Goal: Task Accomplishment & Management: Use online tool/utility

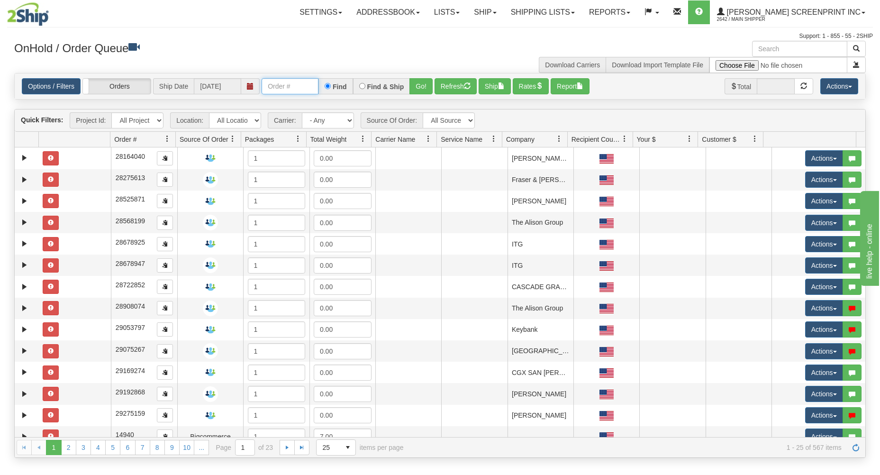
click at [296, 87] on input "text" at bounding box center [289, 86] width 57 height 16
type input "17364"
click at [419, 81] on button "Go!" at bounding box center [420, 86] width 23 height 16
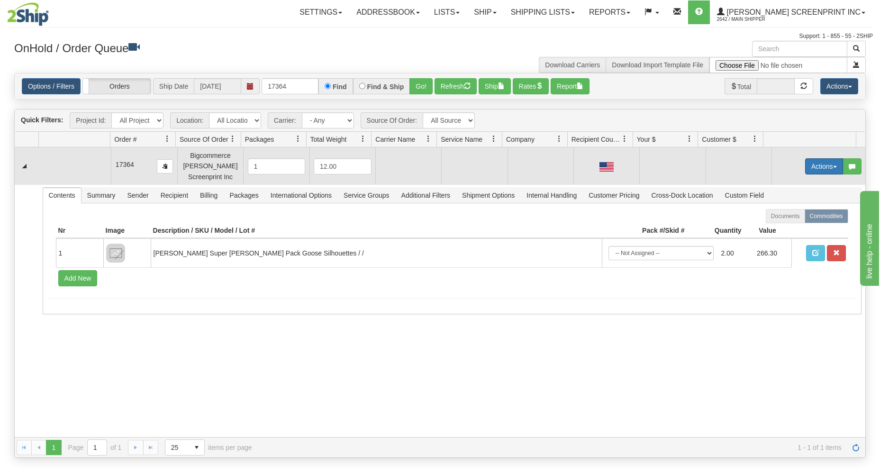
click at [814, 165] on button "Actions" at bounding box center [824, 166] width 38 height 16
click at [784, 182] on span "Open" at bounding box center [787, 184] width 23 height 8
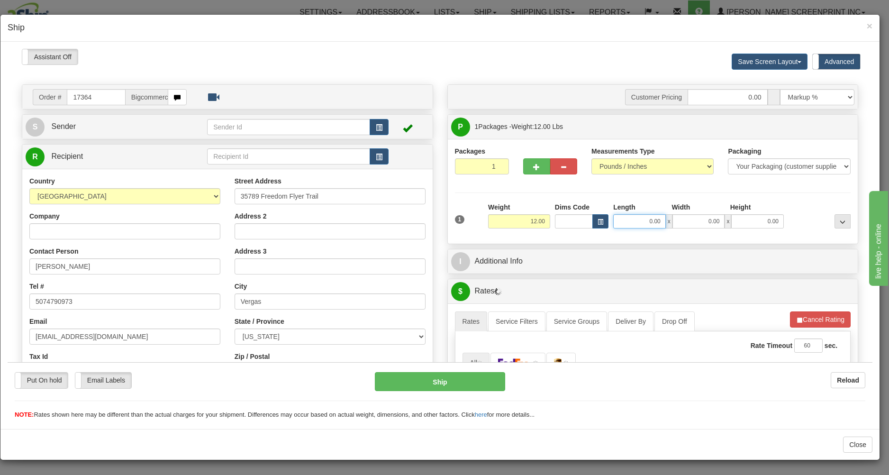
click at [630, 222] on input "0.00" at bounding box center [639, 221] width 53 height 14
type input "26"
type input "10.30"
type input "26.00"
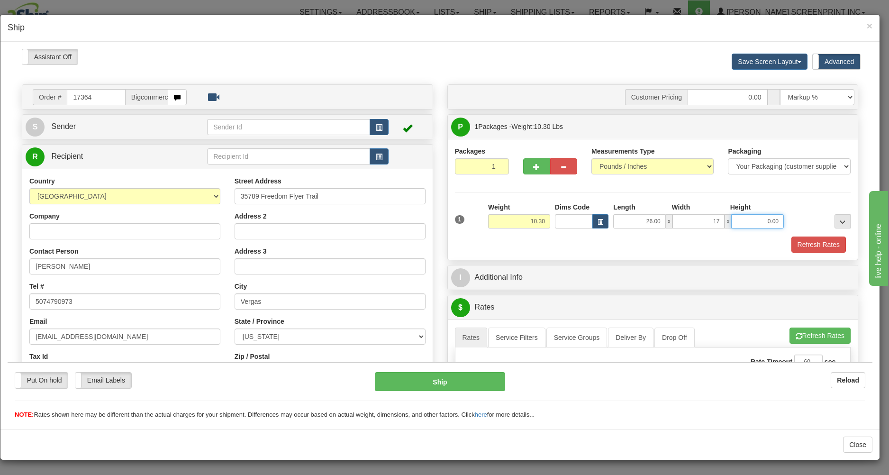
type input "17.00"
type input "7.00"
drag, startPoint x: 635, startPoint y: 236, endPoint x: 639, endPoint y: 243, distance: 8.9
click at [636, 240] on div "1 Weight 10.30 Dims Code" at bounding box center [653, 227] width 396 height 50
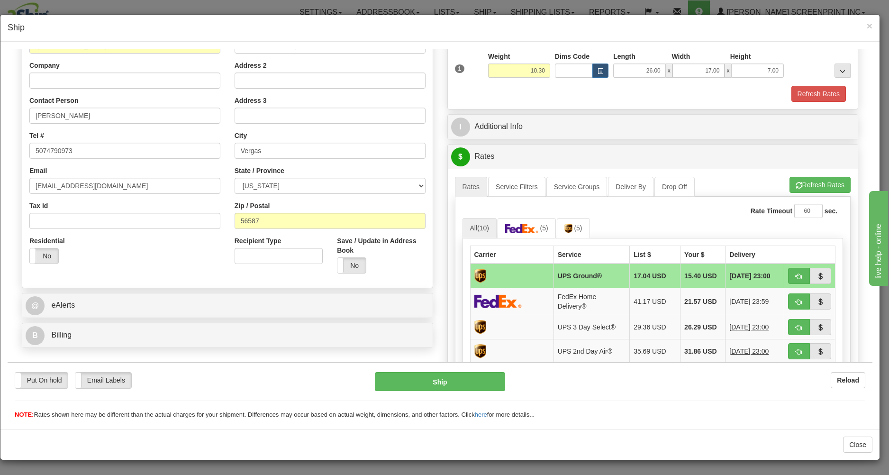
scroll to position [152, 0]
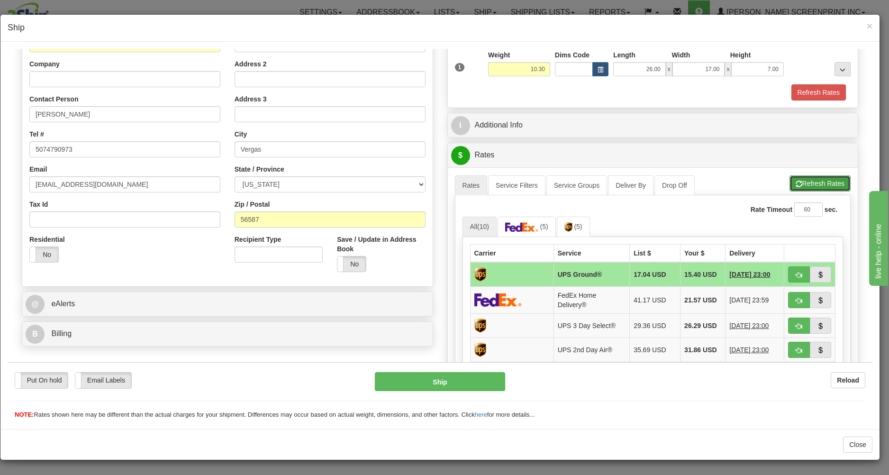
click at [830, 181] on button "Refresh Rates" at bounding box center [819, 183] width 61 height 16
click at [789, 270] on button "button" at bounding box center [799, 274] width 22 height 16
type input "03"
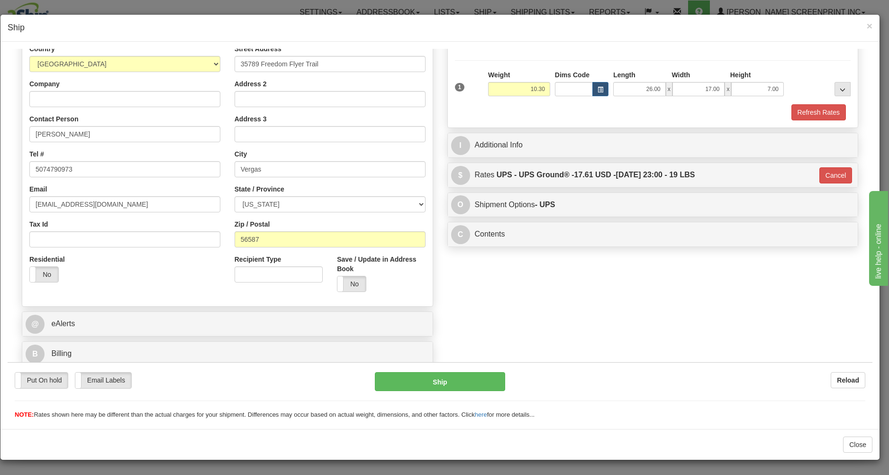
scroll to position [134, 0]
click at [480, 376] on button "Ship" at bounding box center [440, 380] width 130 height 19
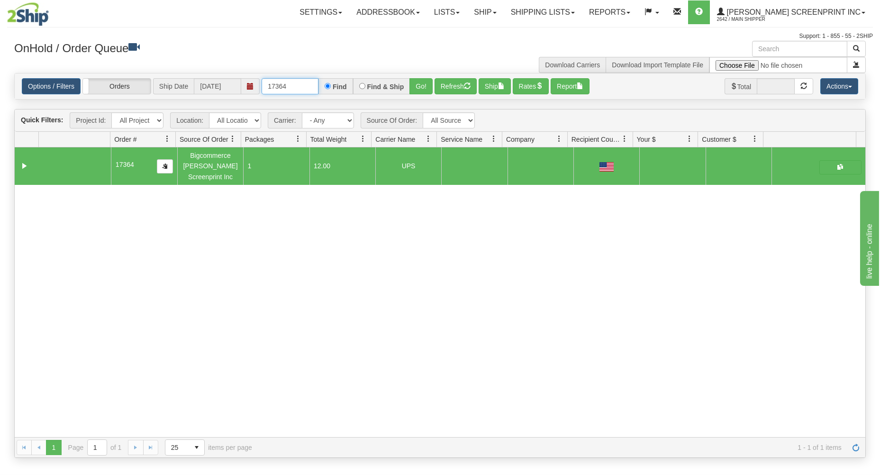
drag, startPoint x: 263, startPoint y: 85, endPoint x: 331, endPoint y: 71, distance: 69.2
click at [329, 81] on div "17364 Find Find & Ship Go!" at bounding box center [346, 86] width 171 height 16
type input "17371"
drag, startPoint x: 418, startPoint y: 87, endPoint x: 415, endPoint y: 112, distance: 25.3
click at [418, 88] on button "Go!" at bounding box center [420, 86] width 23 height 16
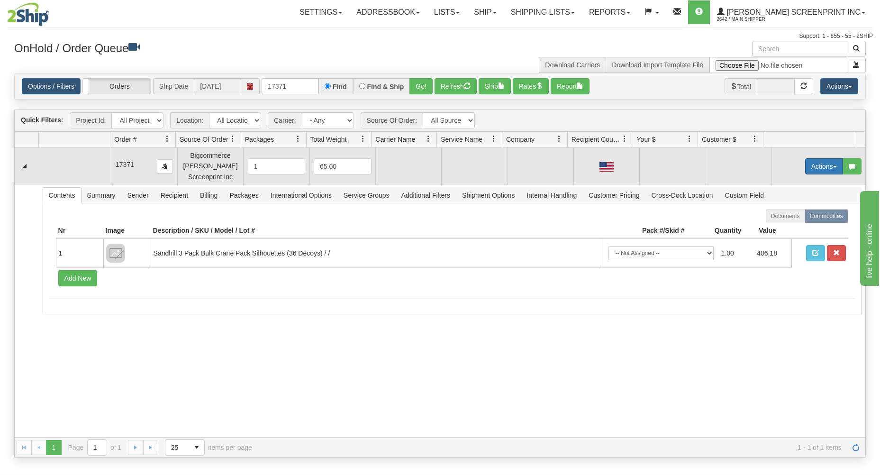
click at [826, 163] on button "Actions" at bounding box center [824, 166] width 38 height 16
click at [806, 182] on link "Open" at bounding box center [804, 184] width 76 height 12
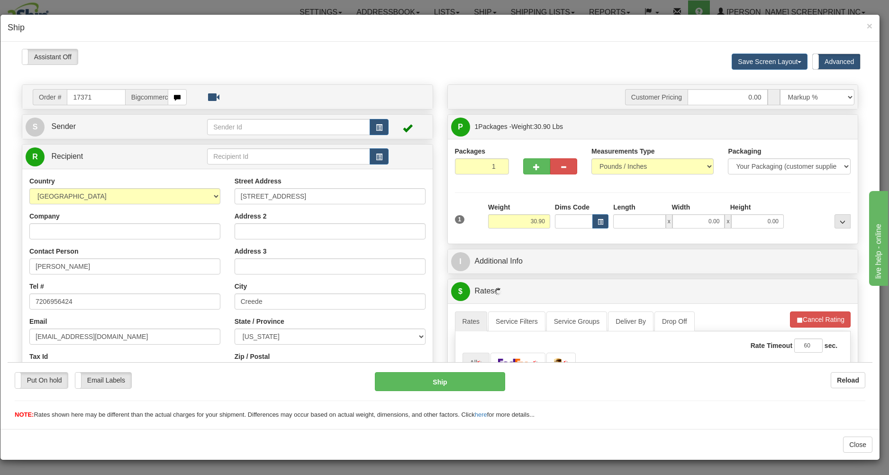
scroll to position [0, 0]
type input "38.00"
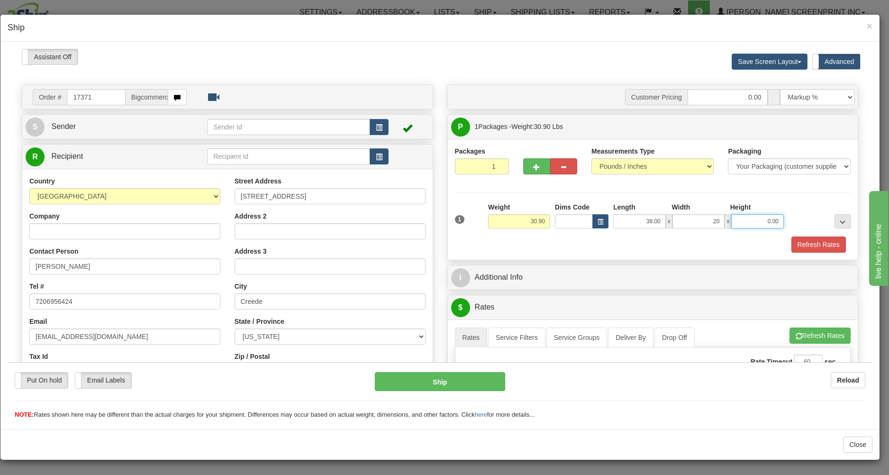
type input "20.00"
type input "11.00"
click at [617, 250] on div "Refresh Rates" at bounding box center [652, 244] width 401 height 16
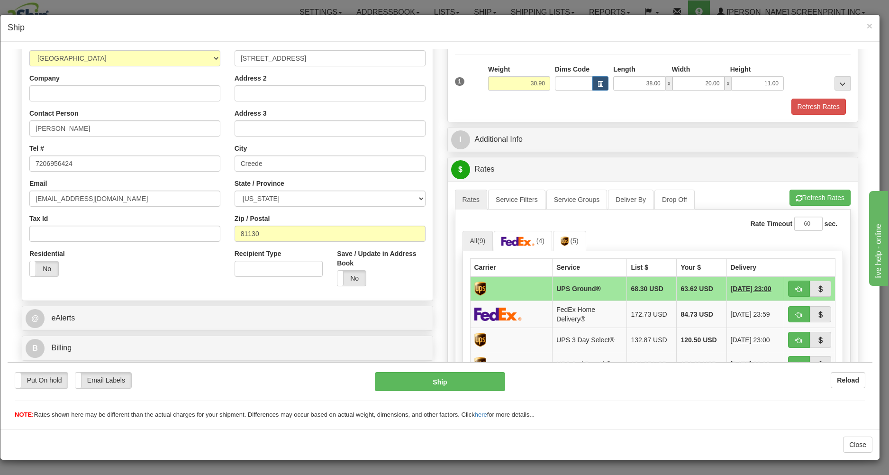
scroll to position [152, 0]
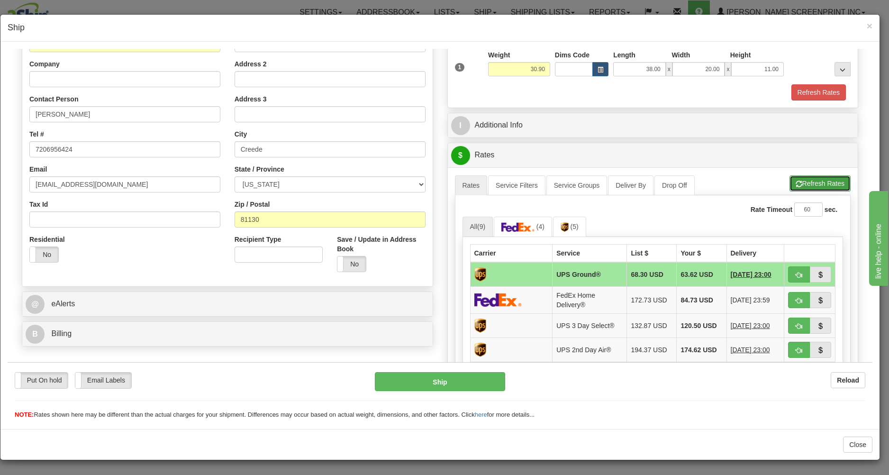
click at [795, 180] on button "Refresh Rates" at bounding box center [819, 183] width 61 height 16
click at [789, 270] on button "button" at bounding box center [799, 274] width 22 height 16
type input "03"
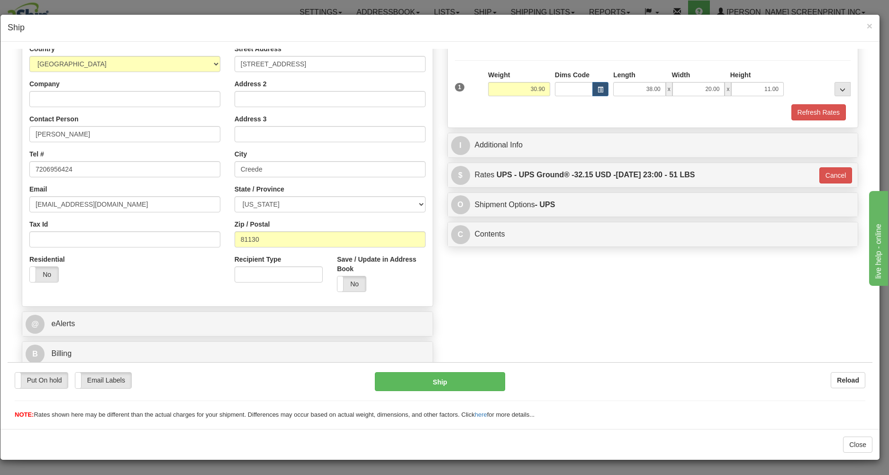
scroll to position [134, 0]
click at [442, 384] on button "Ship" at bounding box center [440, 380] width 130 height 19
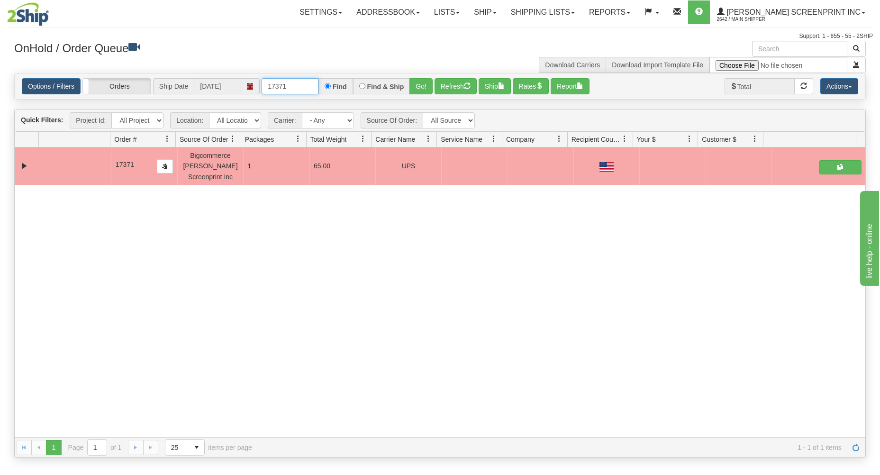
drag, startPoint x: 275, startPoint y: 83, endPoint x: 370, endPoint y: 73, distance: 96.2
click at [364, 76] on div "Options / Filters Group Shipments Orders Ship Date [DATE] 17371 Find Find & Shi…" at bounding box center [440, 86] width 850 height 26
type input "17377"
click at [414, 82] on button "Go!" at bounding box center [420, 86] width 23 height 16
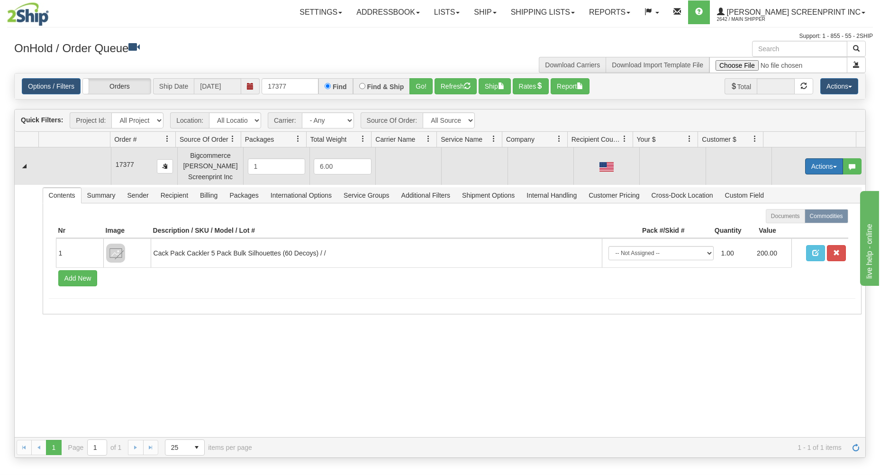
click at [812, 160] on button "Actions" at bounding box center [824, 166] width 38 height 16
click at [795, 183] on link "Open" at bounding box center [804, 184] width 76 height 12
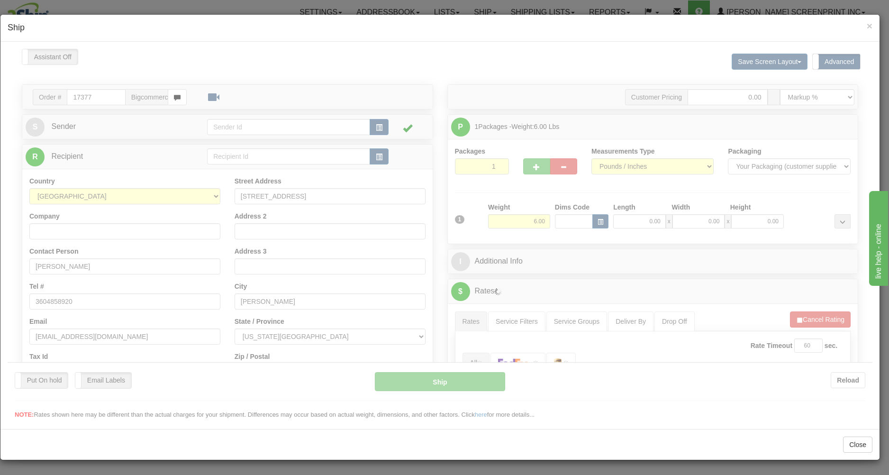
scroll to position [0, 0]
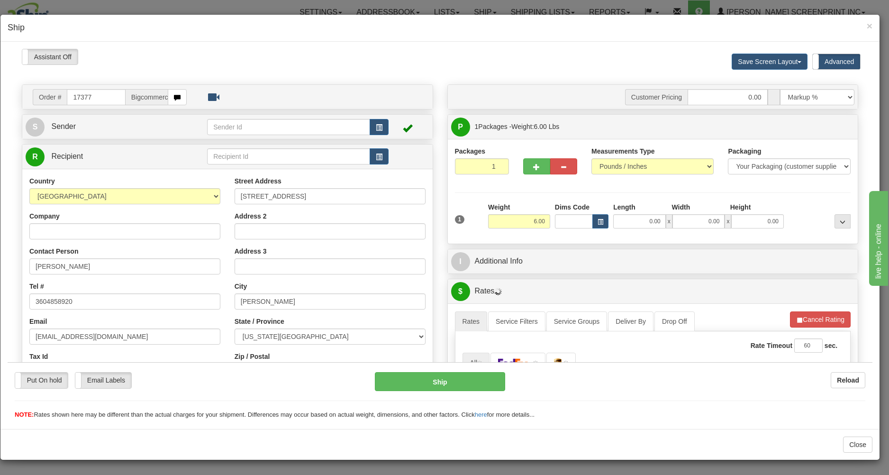
type input "19.35"
click at [621, 224] on input "0.00" at bounding box center [639, 221] width 53 height 14
type input "26.00"
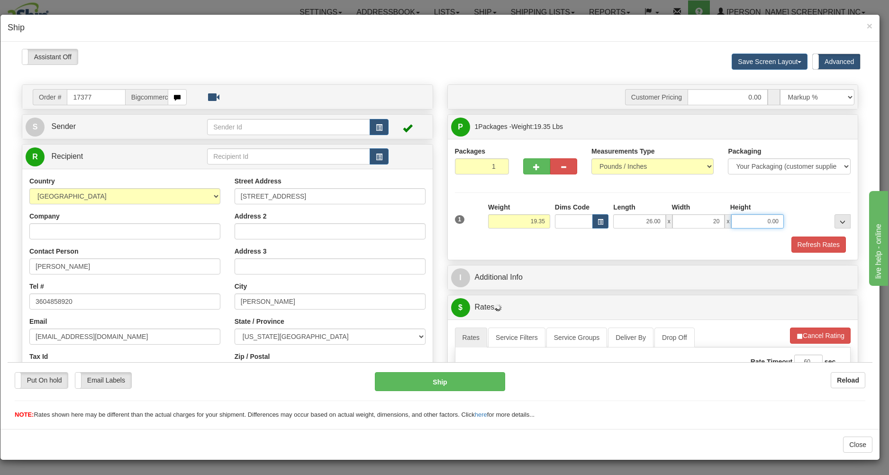
type input "20.00"
type input "19.30"
type input "7"
type input "19.35"
type input "7.00"
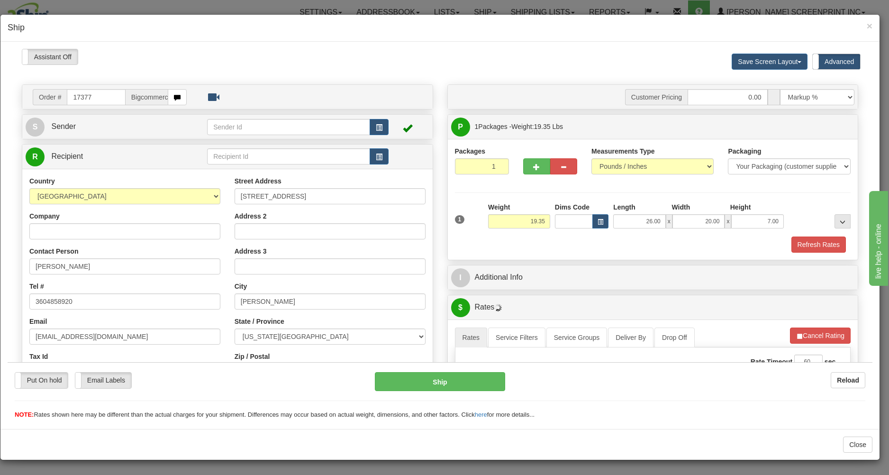
click at [618, 243] on div "Refresh Rates" at bounding box center [652, 244] width 401 height 16
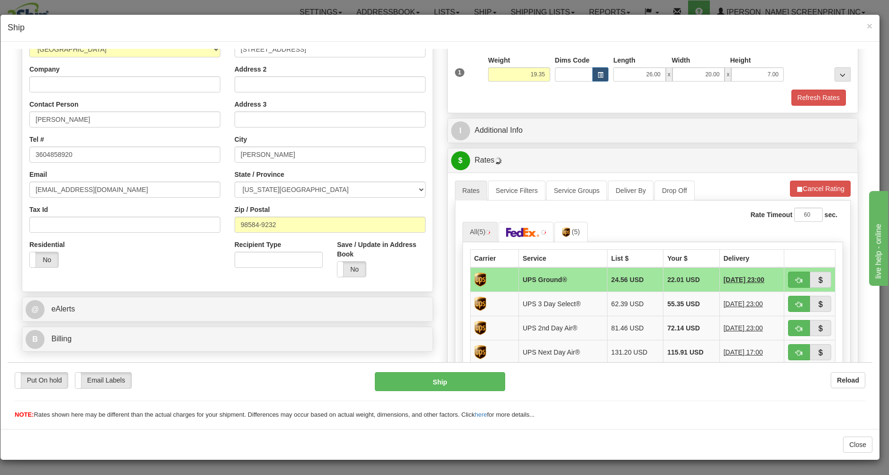
scroll to position [152, 0]
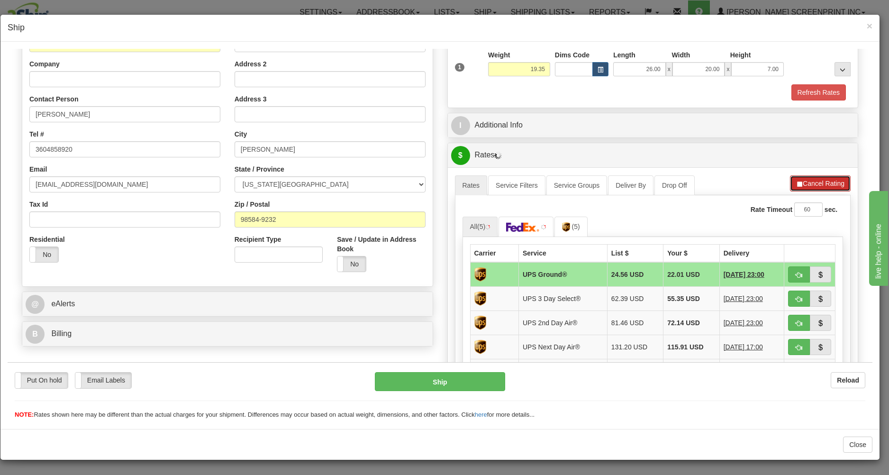
click at [801, 178] on button "Cancel Rating" at bounding box center [820, 183] width 61 height 16
click at [532, 230] on link at bounding box center [518, 226] width 48 height 20
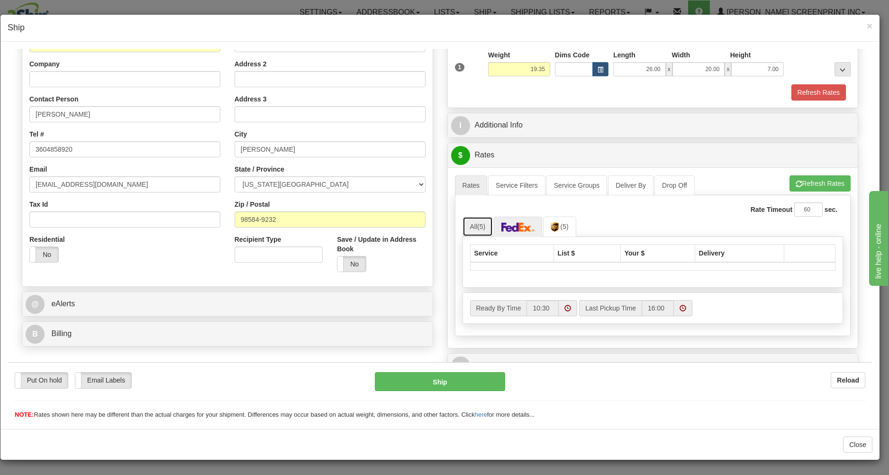
click at [464, 229] on link "All (5)" at bounding box center [477, 226] width 31 height 20
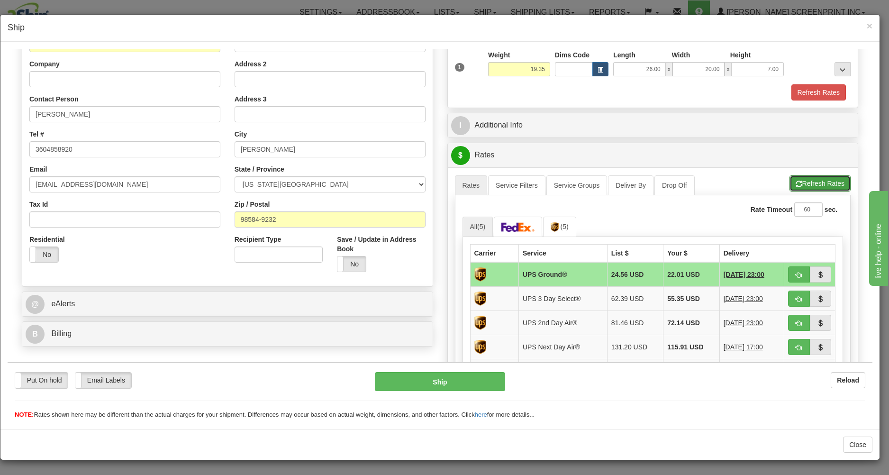
click at [797, 181] on button "Refresh Rates" at bounding box center [819, 183] width 61 height 16
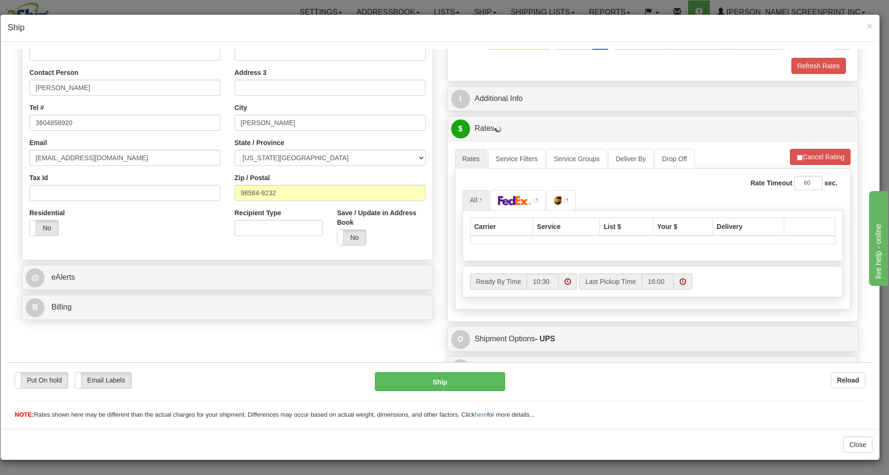
scroll to position [196, 0]
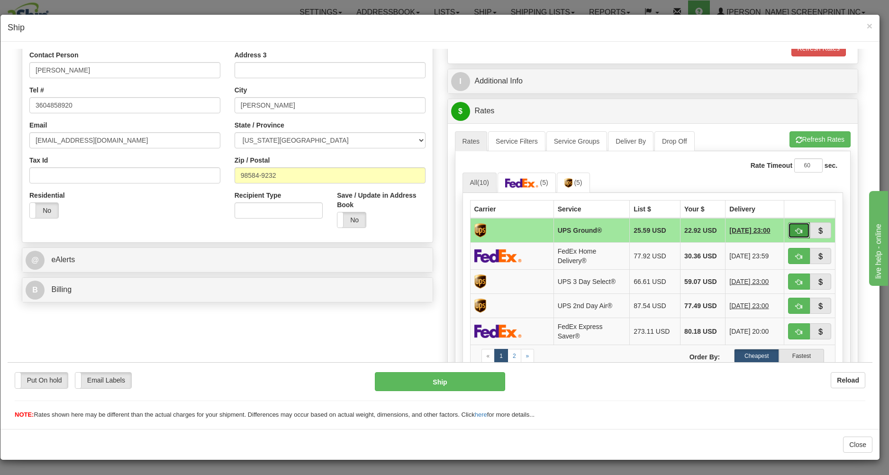
click at [788, 226] on button "button" at bounding box center [799, 230] width 22 height 16
type input "03"
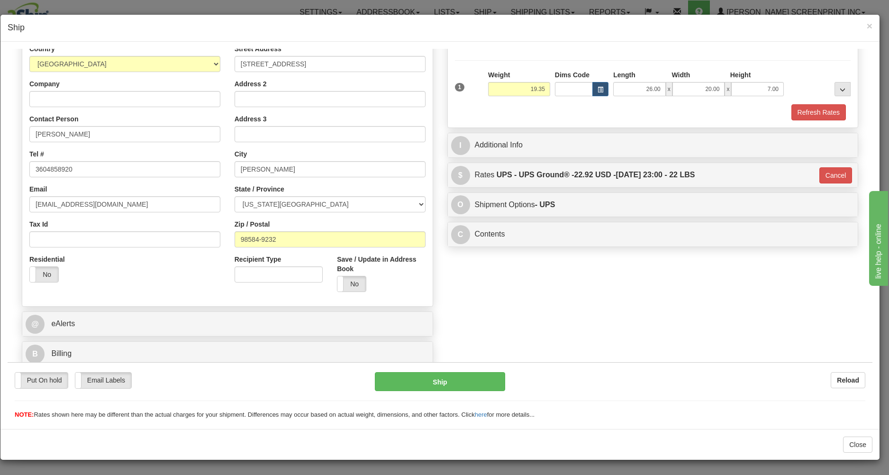
scroll to position [134, 0]
click at [477, 379] on button "Ship" at bounding box center [440, 380] width 130 height 19
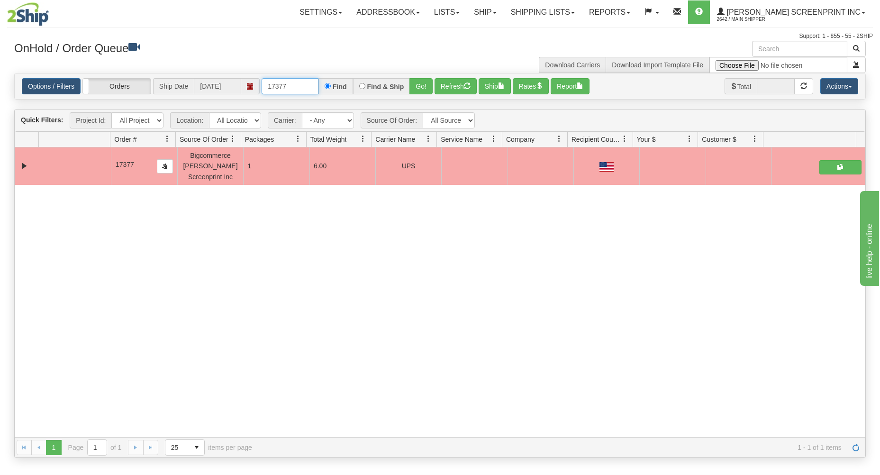
drag, startPoint x: 267, startPoint y: 86, endPoint x: 343, endPoint y: 84, distance: 75.8
click at [343, 84] on div "17377 Find Find & Ship Go!" at bounding box center [346, 86] width 171 height 16
type input "17365"
click at [420, 85] on button "Go!" at bounding box center [420, 86] width 23 height 16
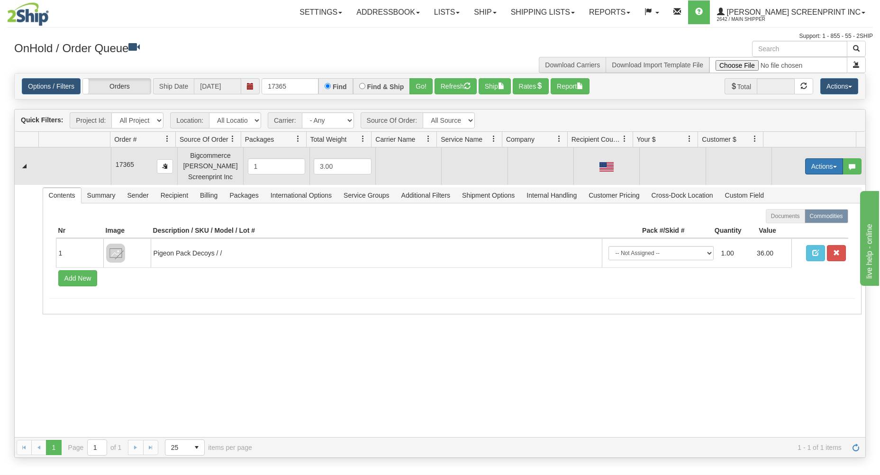
click at [824, 164] on button "Actions" at bounding box center [824, 166] width 38 height 16
click at [799, 181] on link "Open" at bounding box center [804, 184] width 76 height 12
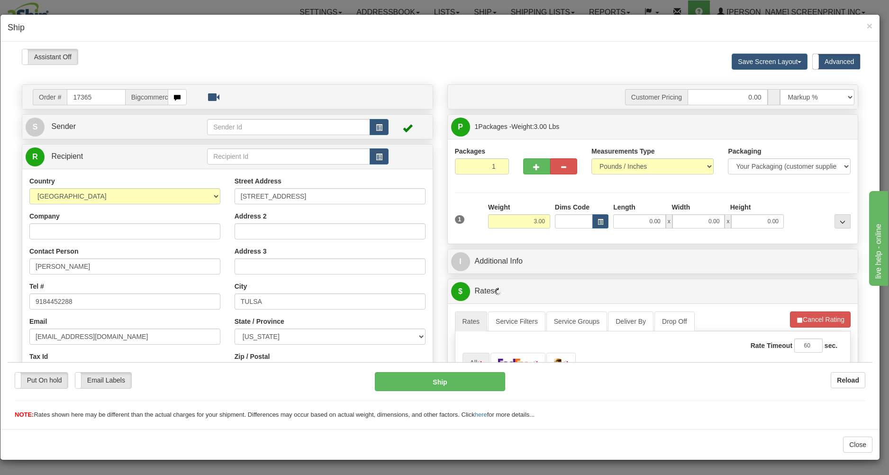
scroll to position [0, 0]
click at [627, 219] on input "0.00" at bounding box center [639, 221] width 53 height 14
type input "2.60"
type input "17.00"
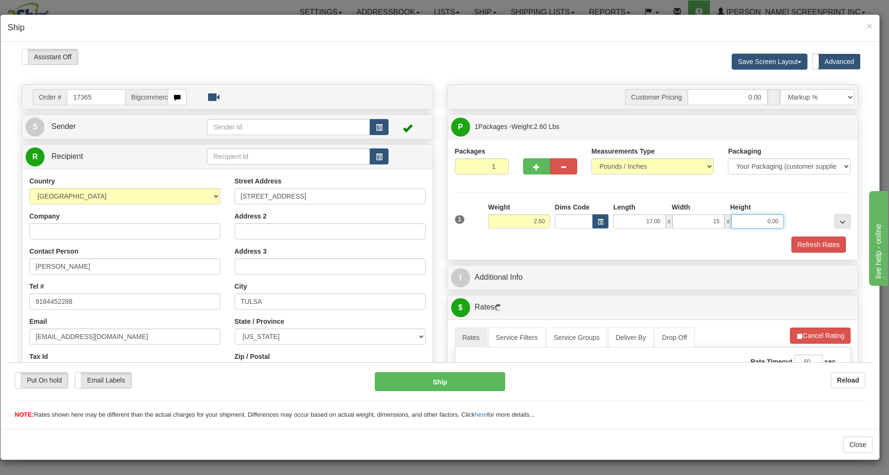
type input "15.00"
type input "3.00"
type input "2.60"
click at [613, 252] on div "Refresh Rates" at bounding box center [652, 244] width 401 height 16
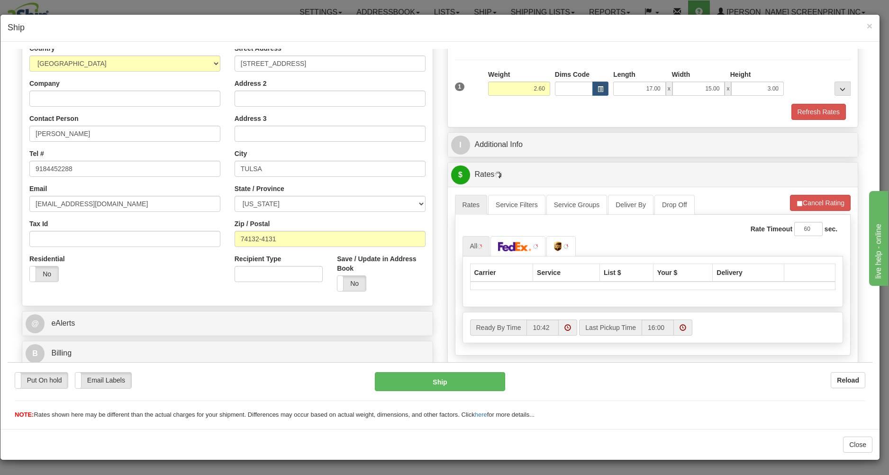
scroll to position [196, 0]
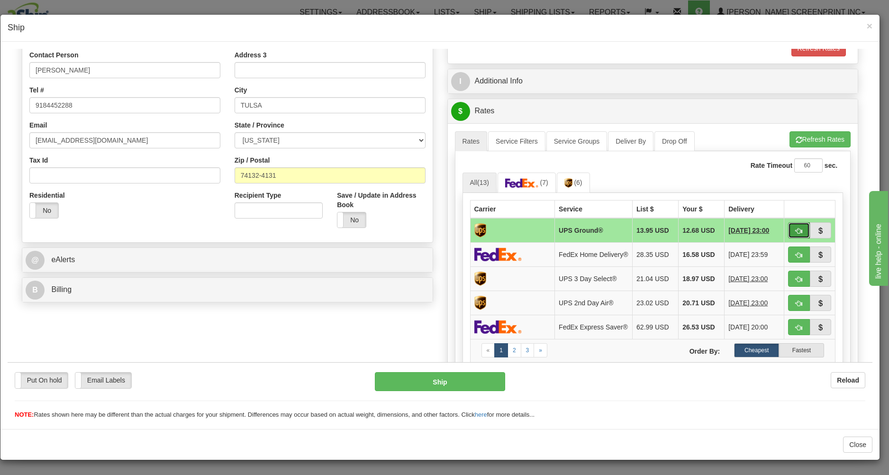
drag, startPoint x: 784, startPoint y: 227, endPoint x: 744, endPoint y: 251, distance: 46.9
click at [788, 227] on button "button" at bounding box center [799, 230] width 22 height 16
type input "03"
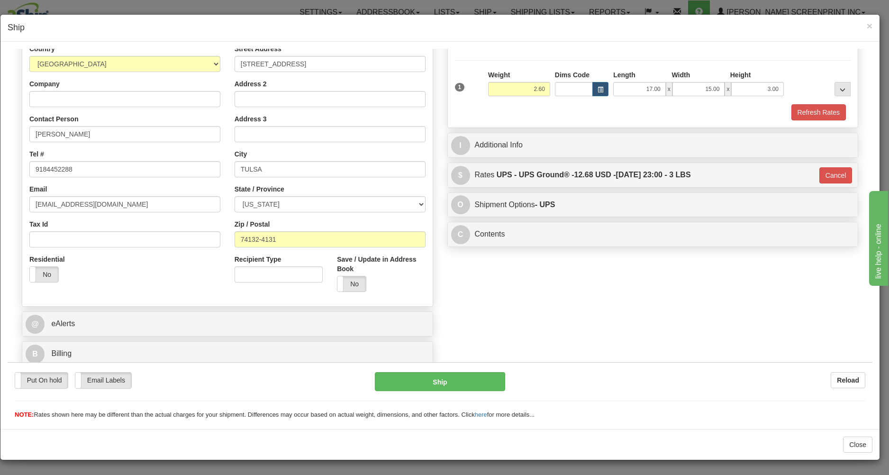
scroll to position [134, 0]
click at [482, 374] on button "Ship" at bounding box center [440, 380] width 130 height 19
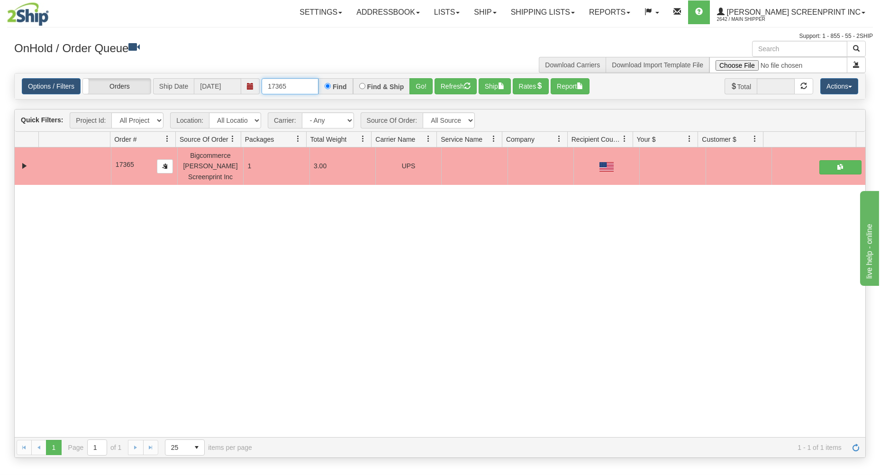
drag, startPoint x: 267, startPoint y: 84, endPoint x: 350, endPoint y: 86, distance: 82.4
click at [350, 86] on div "17365 Find Find & Ship Go!" at bounding box center [346, 86] width 171 height 16
type input "17367"
click at [424, 83] on button "Go!" at bounding box center [420, 86] width 23 height 16
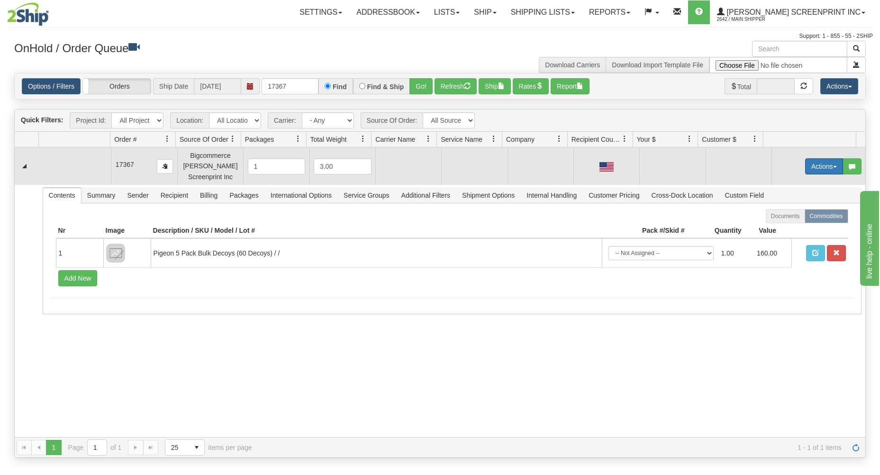
click at [808, 166] on button "Actions" at bounding box center [824, 166] width 38 height 16
click at [793, 185] on link "Open" at bounding box center [804, 184] width 76 height 12
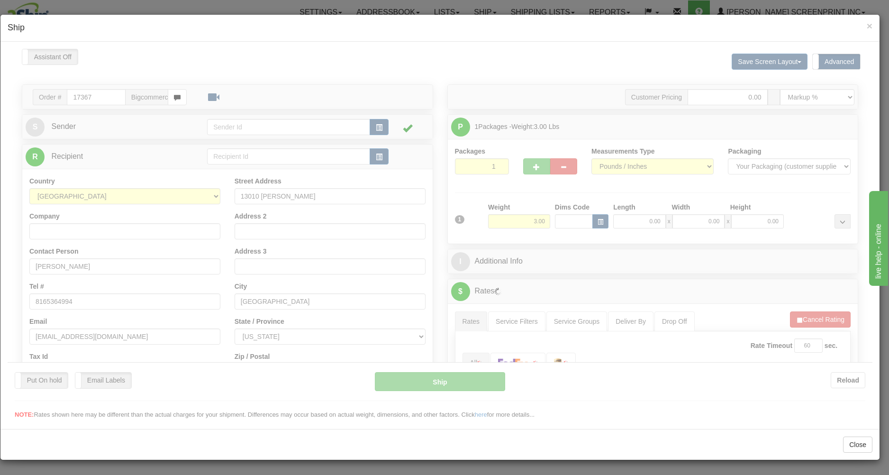
scroll to position [0, 0]
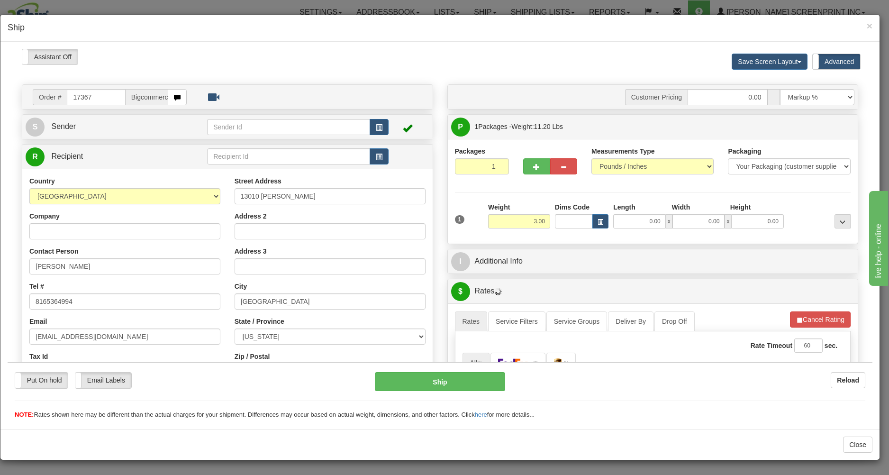
type input "11.20"
click at [621, 223] on input "0.00" at bounding box center [639, 221] width 53 height 14
type input "29.00"
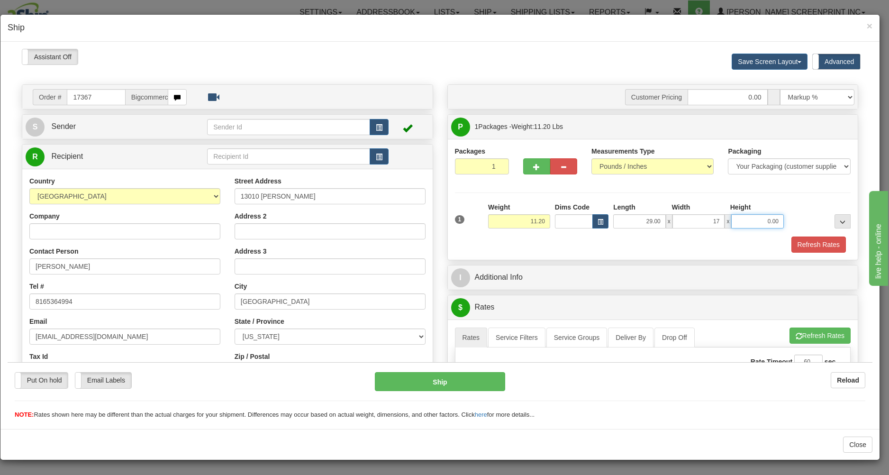
type input "17.00"
type input "4"
type input "11.20"
type input "4.00"
click at [611, 241] on div "Refresh Rates" at bounding box center [652, 244] width 401 height 16
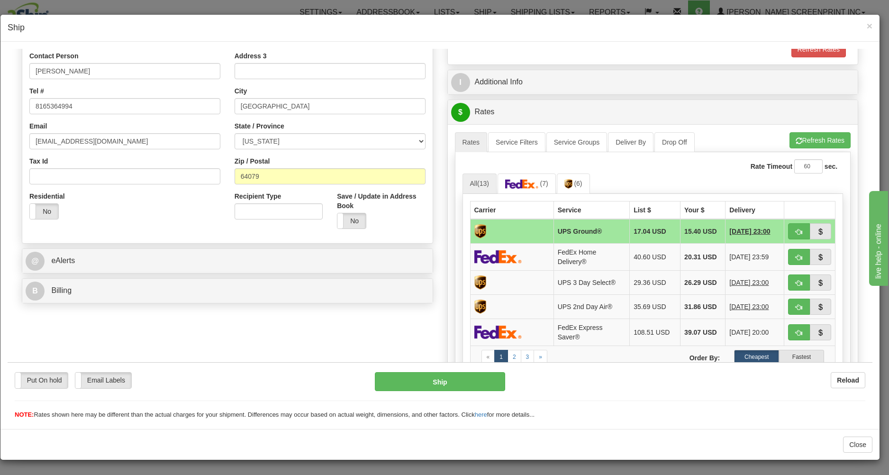
scroll to position [203, 0]
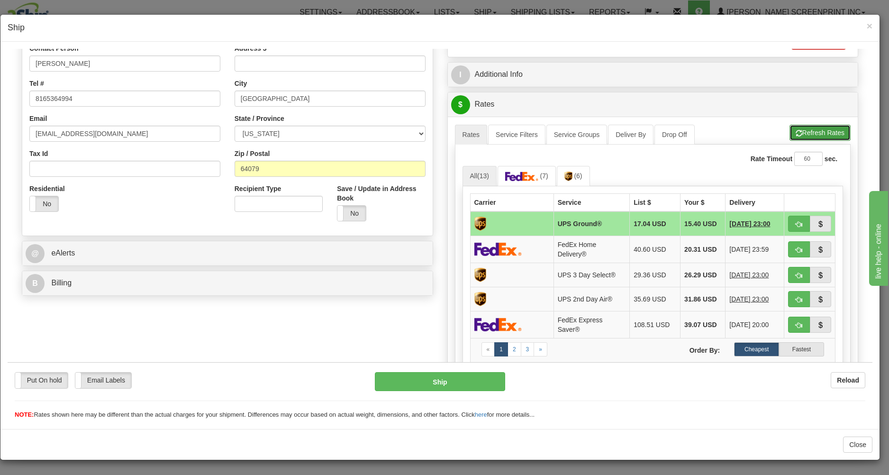
click at [812, 126] on button "Refresh Rates" at bounding box center [819, 132] width 61 height 16
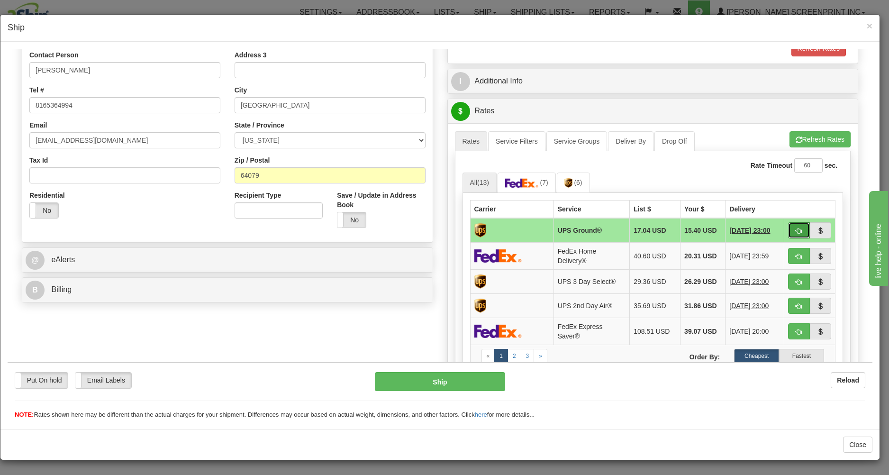
click at [795, 226] on button "button" at bounding box center [799, 230] width 22 height 16
type input "03"
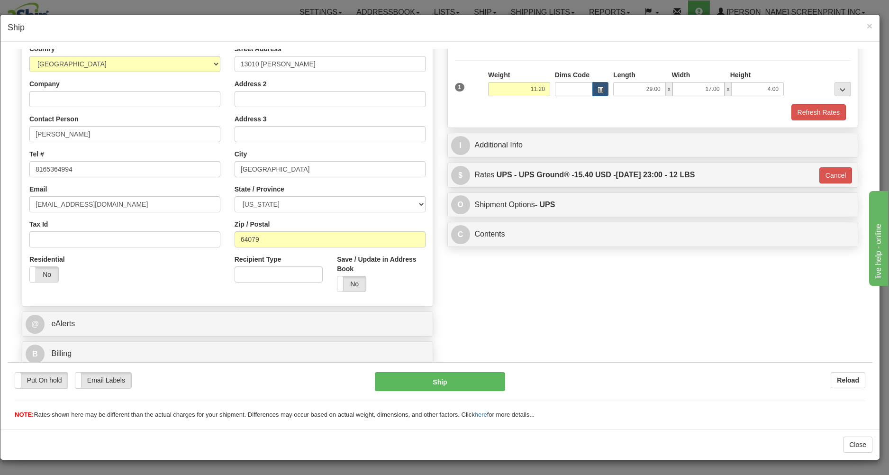
scroll to position [134, 0]
click at [471, 376] on button "Ship" at bounding box center [440, 380] width 130 height 19
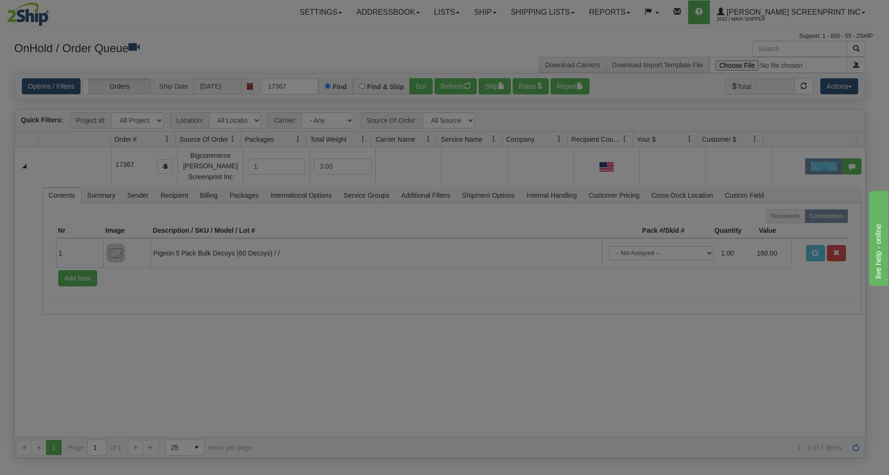
scroll to position [0, 0]
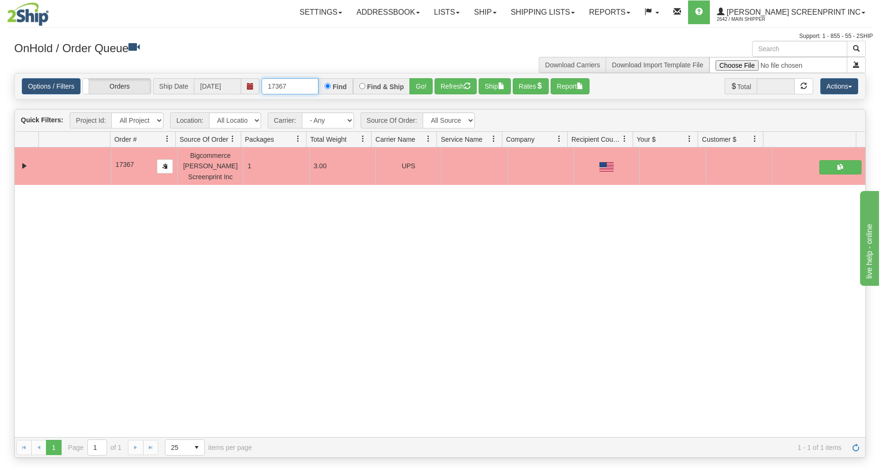
drag, startPoint x: 264, startPoint y: 85, endPoint x: 360, endPoint y: 77, distance: 96.5
click at [354, 80] on div "17367 Find Find & Ship Go!" at bounding box center [346, 86] width 171 height 16
type input "17379"
click at [419, 86] on button "Go!" at bounding box center [420, 86] width 23 height 16
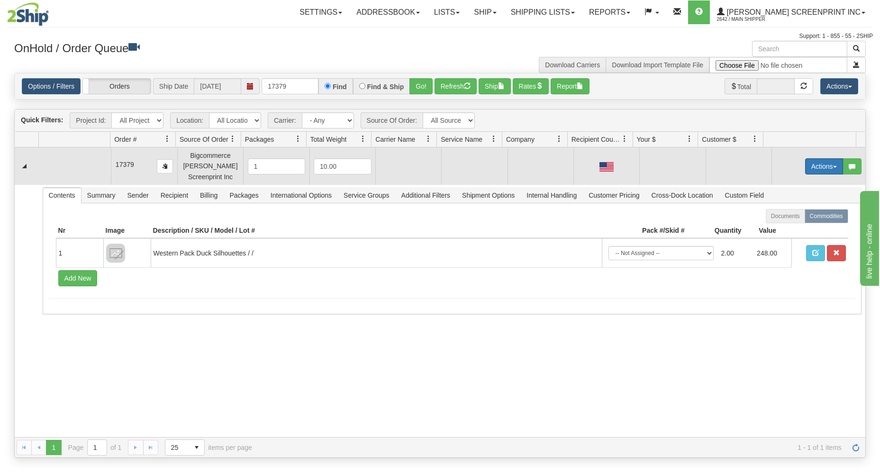
click at [806, 163] on button "Actions" at bounding box center [824, 166] width 38 height 16
click at [798, 186] on link "Open" at bounding box center [804, 184] width 76 height 12
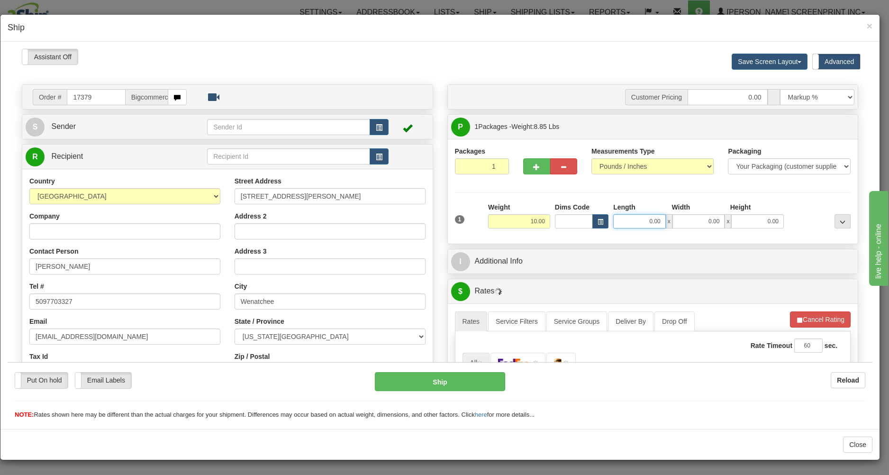
type input "8.85"
click at [636, 222] on input "0.00" at bounding box center [639, 221] width 53 height 14
type input "26.00"
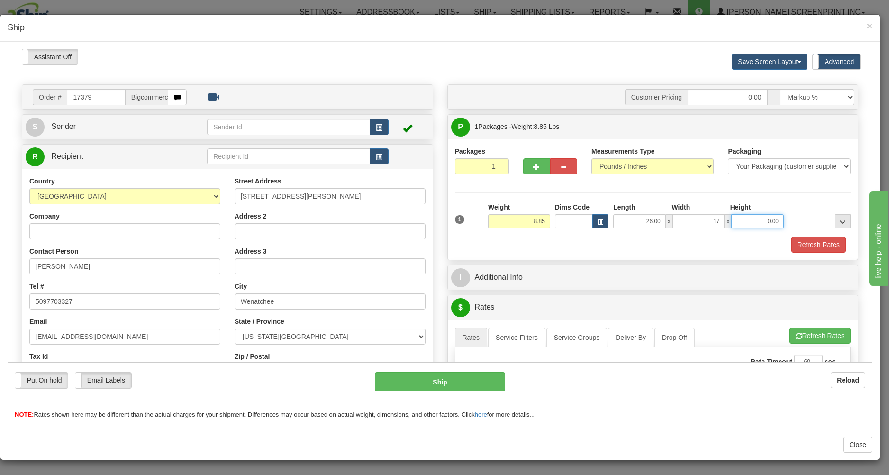
type input "17.00"
type input "7.00"
click at [624, 239] on div "Refresh Rates" at bounding box center [652, 244] width 401 height 16
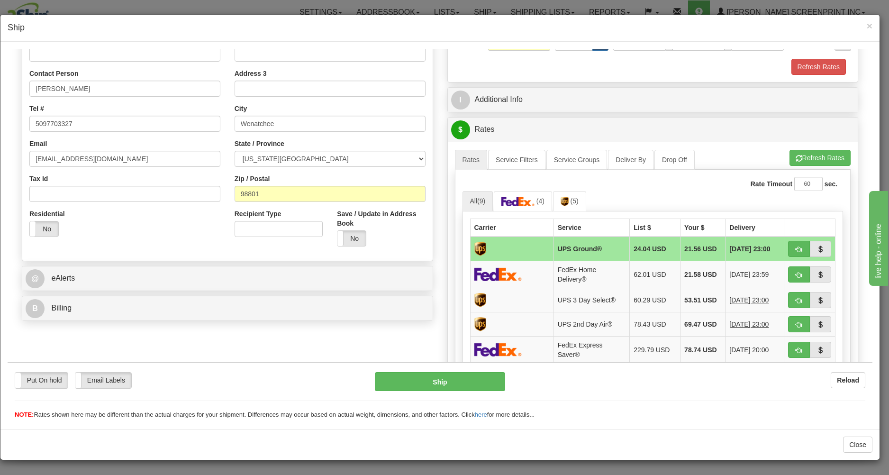
scroll to position [203, 0]
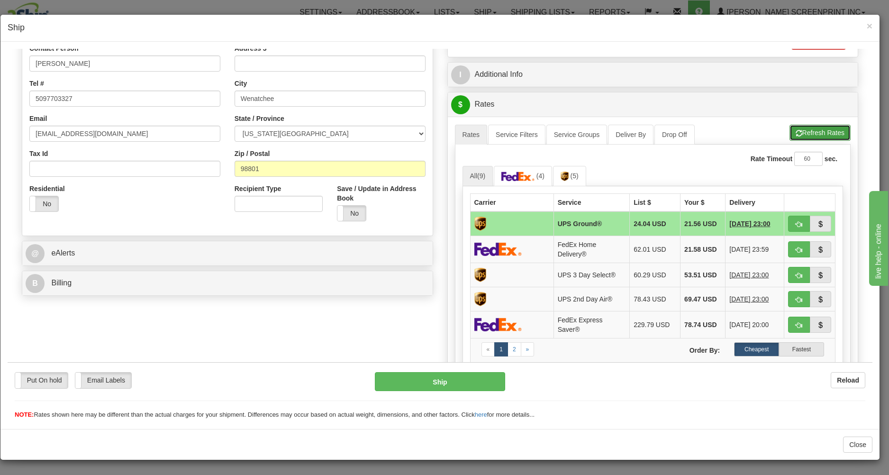
click at [801, 135] on button "Refresh Rates" at bounding box center [819, 132] width 61 height 16
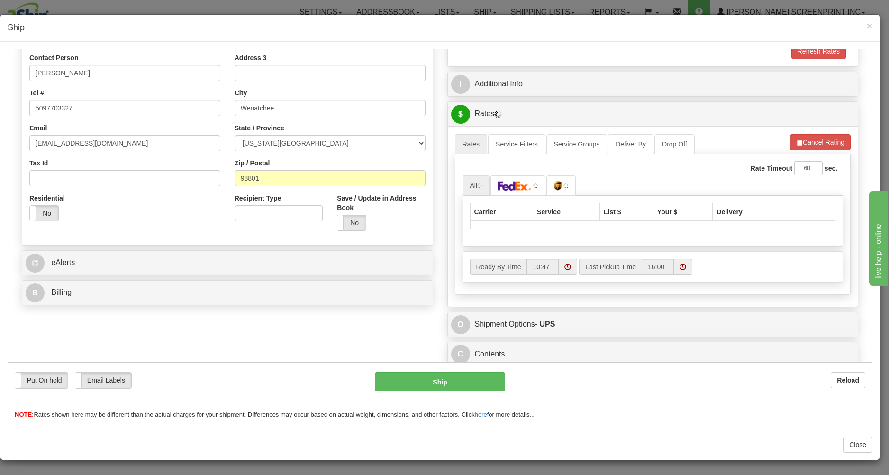
click at [786, 232] on div "Carrier Service List $ Your $ Delivery" at bounding box center [652, 220] width 381 height 51
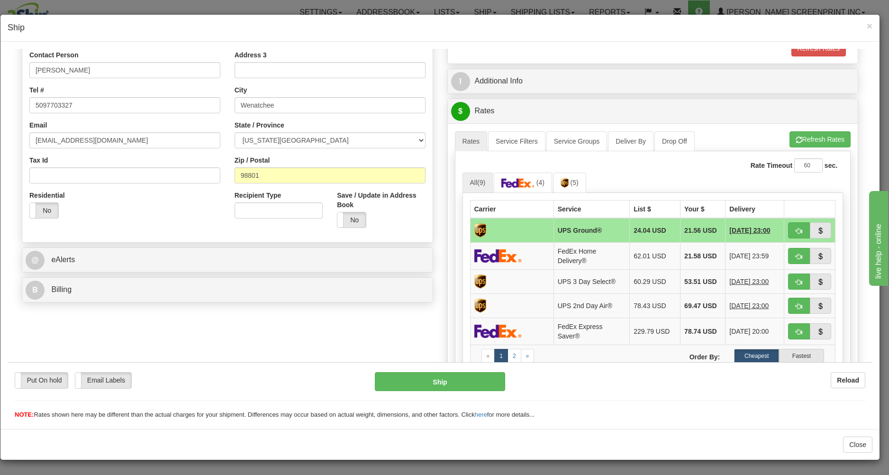
click at [784, 226] on td at bounding box center [809, 229] width 51 height 25
click at [784, 225] on td at bounding box center [809, 229] width 51 height 25
click at [784, 368] on td at bounding box center [652, 372] width 365 height 8
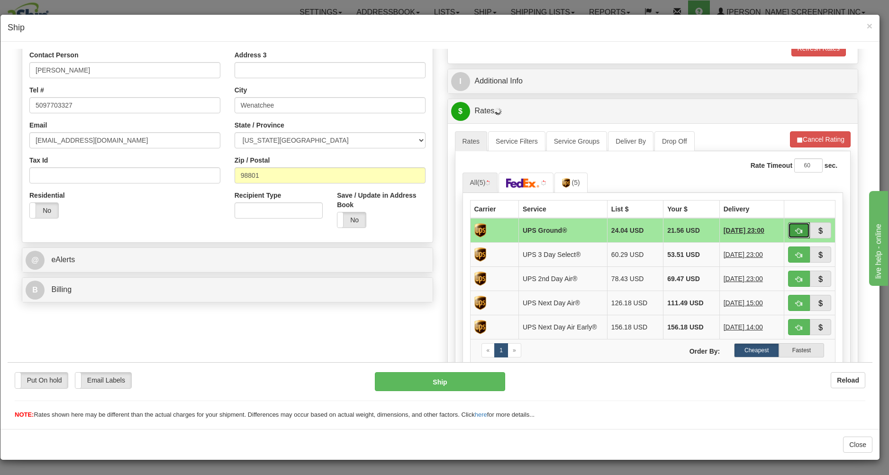
click at [788, 224] on button "button" at bounding box center [799, 230] width 22 height 16
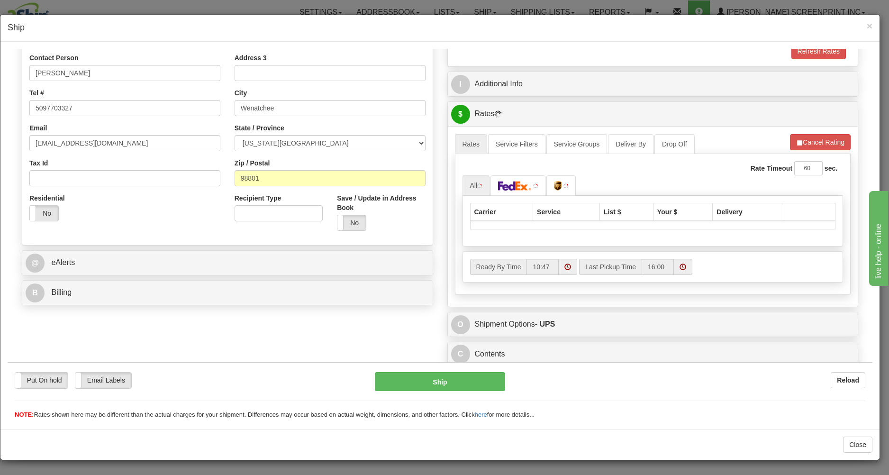
type input "8.85"
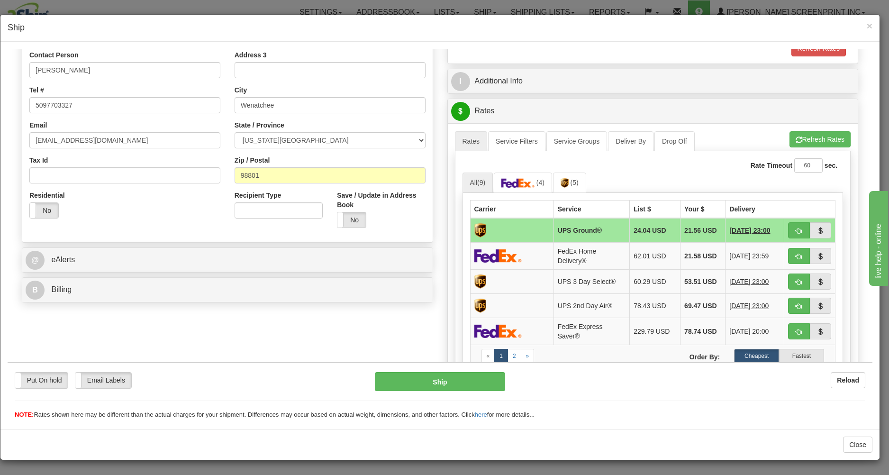
click at [788, 224] on button "button" at bounding box center [799, 230] width 22 height 16
type input "03"
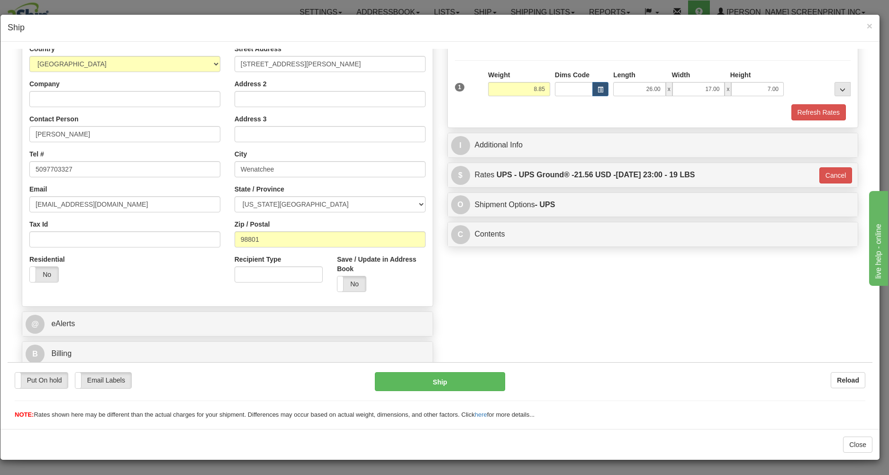
scroll to position [134, 0]
type input "8.80"
type input "03"
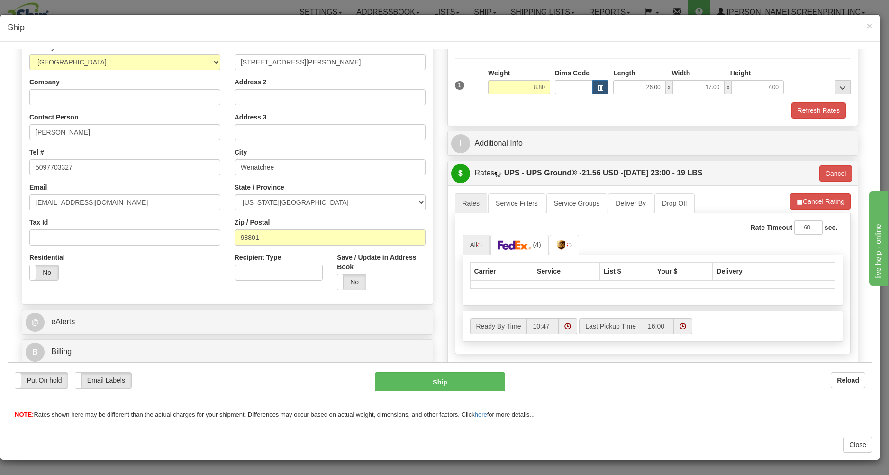
type input "8.85"
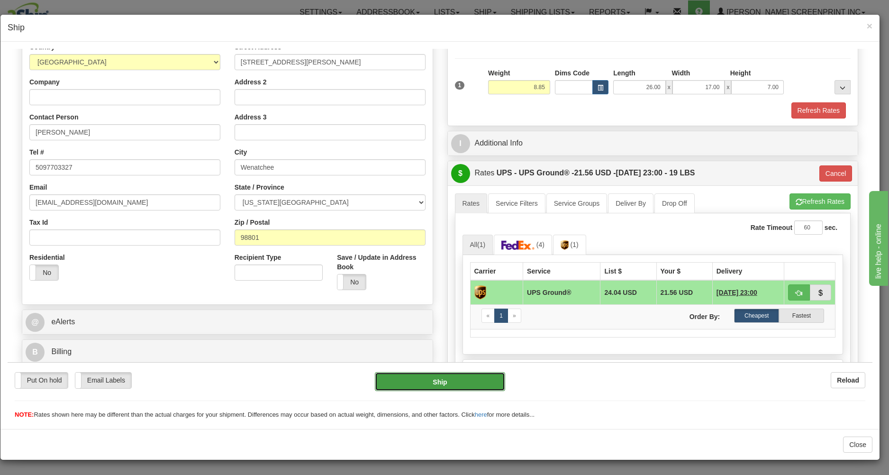
click at [464, 382] on button "Ship" at bounding box center [440, 380] width 130 height 19
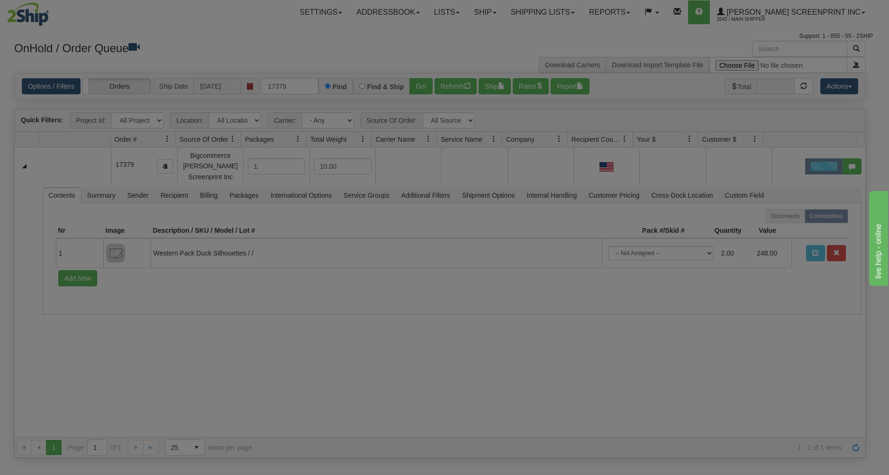
scroll to position [0, 0]
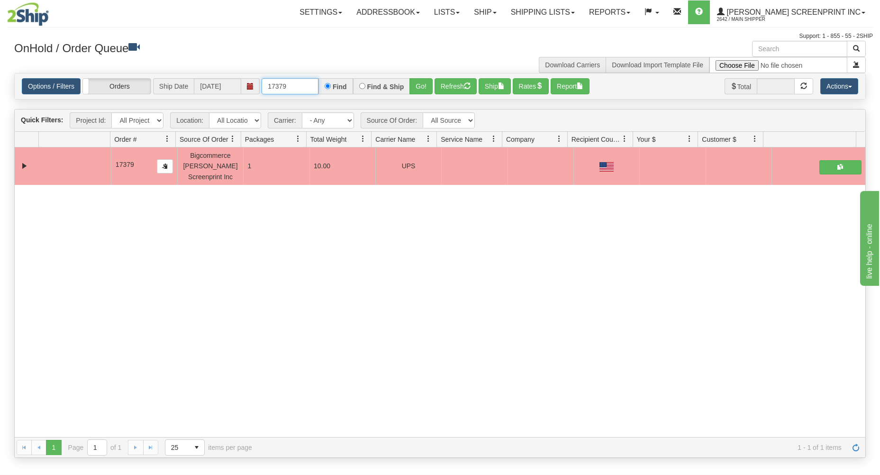
drag, startPoint x: 263, startPoint y: 85, endPoint x: 327, endPoint y: 85, distance: 63.9
click at [327, 85] on div "17379 Find Find & Ship Go!" at bounding box center [346, 86] width 171 height 16
type input "17372"
click at [414, 82] on button "Go!" at bounding box center [420, 86] width 23 height 16
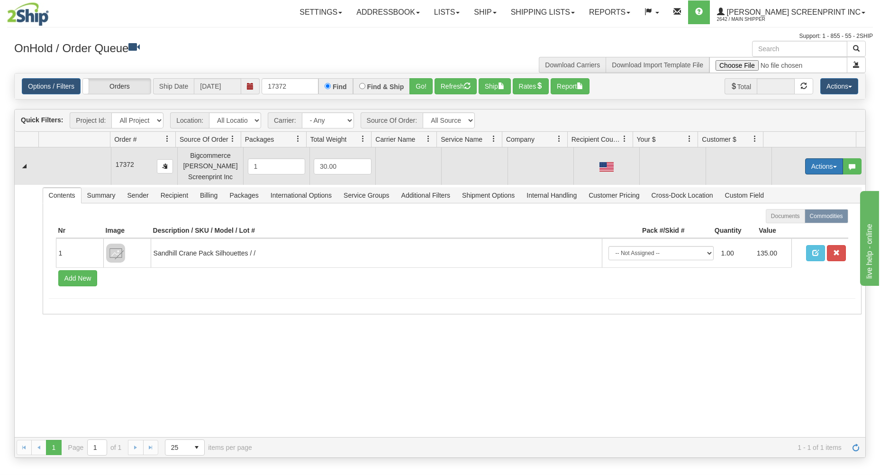
click at [808, 164] on button "Actions" at bounding box center [824, 166] width 38 height 16
click at [786, 181] on span "Open" at bounding box center [787, 184] width 23 height 8
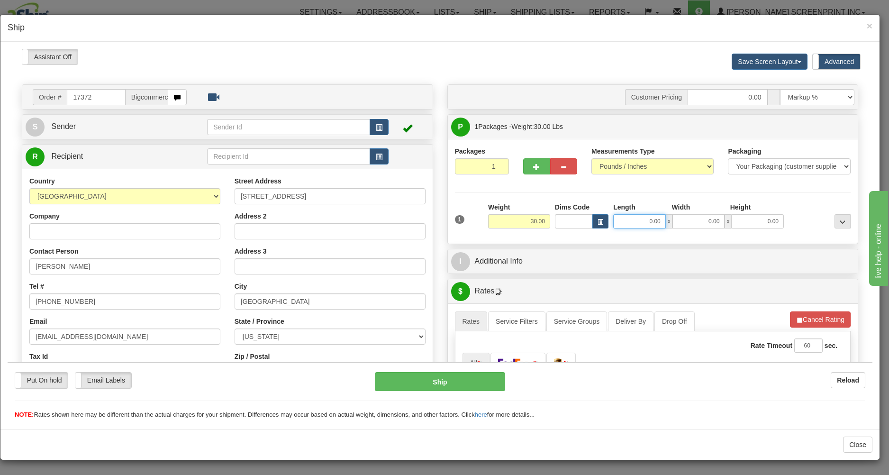
click at [637, 223] on input "0.00" at bounding box center [639, 221] width 53 height 14
type input "12.25"
type input "3"
type input "12.10"
type input "37.00"
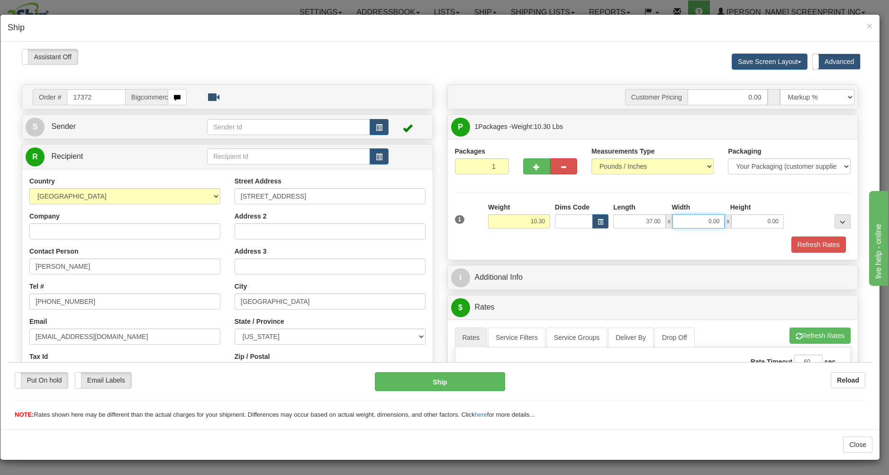
type input "10.35"
type input "17.00"
type input "9.95"
type input "4"
type input "10.30"
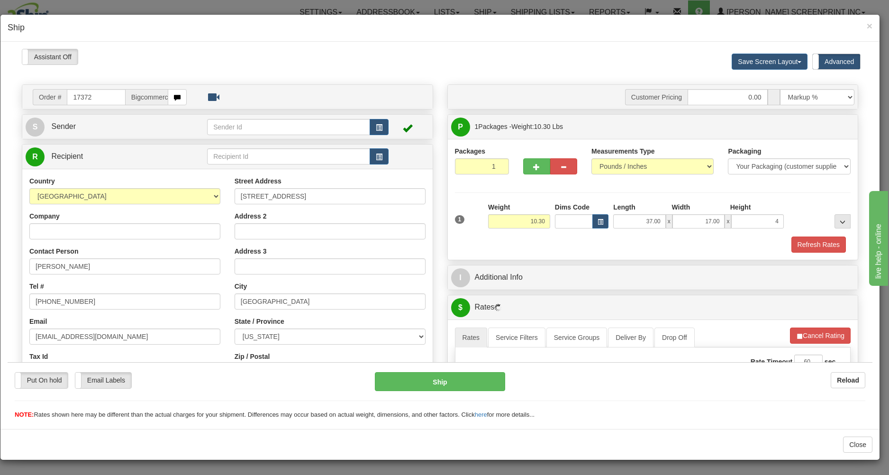
type input "4.00"
click at [526, 248] on div "Refresh Rates" at bounding box center [652, 244] width 401 height 16
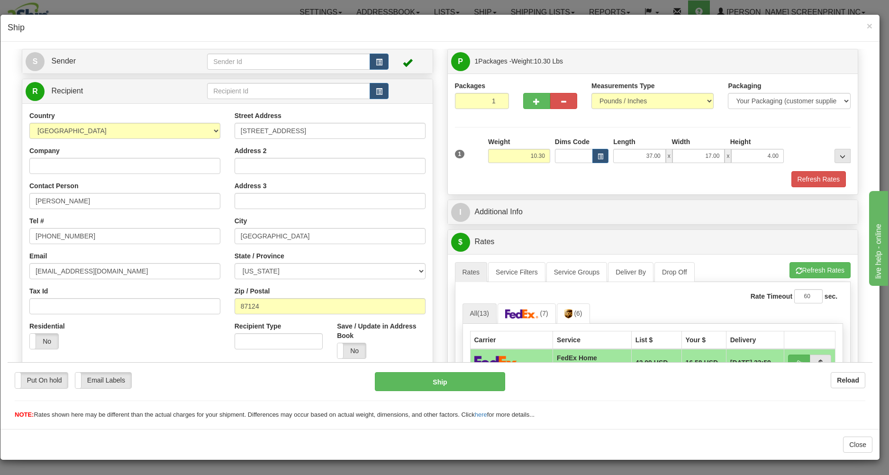
scroll to position [152, 0]
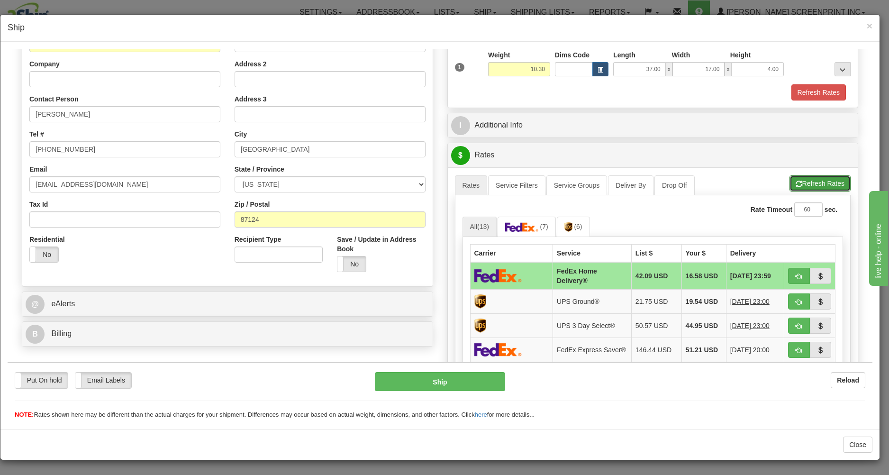
click at [822, 181] on button "Refresh Rates" at bounding box center [819, 183] width 61 height 16
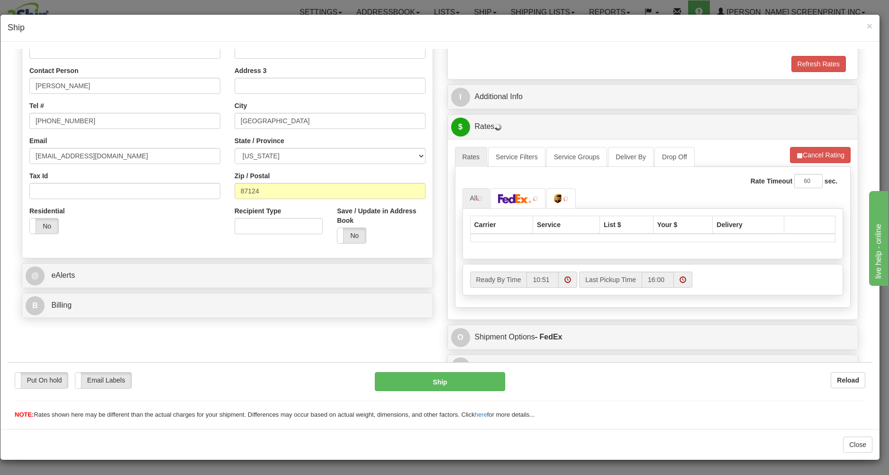
scroll to position [196, 0]
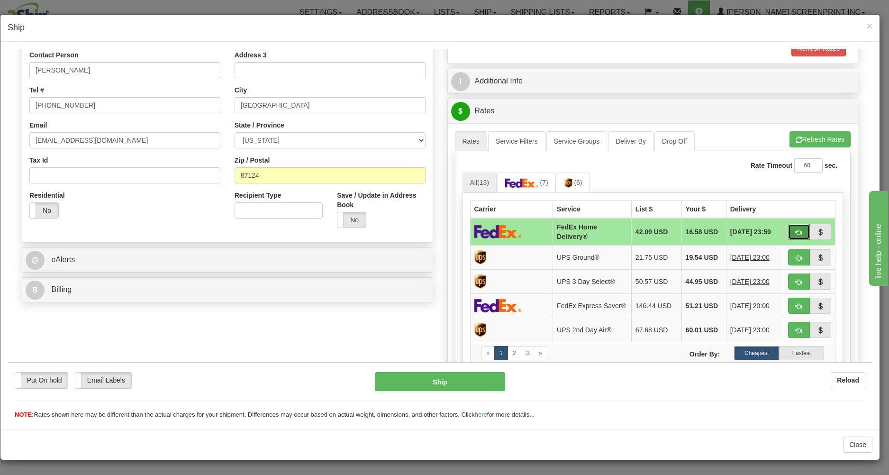
drag, startPoint x: 790, startPoint y: 226, endPoint x: 766, endPoint y: 247, distance: 30.9
click at [789, 226] on button "button" at bounding box center [799, 231] width 22 height 16
type input "90"
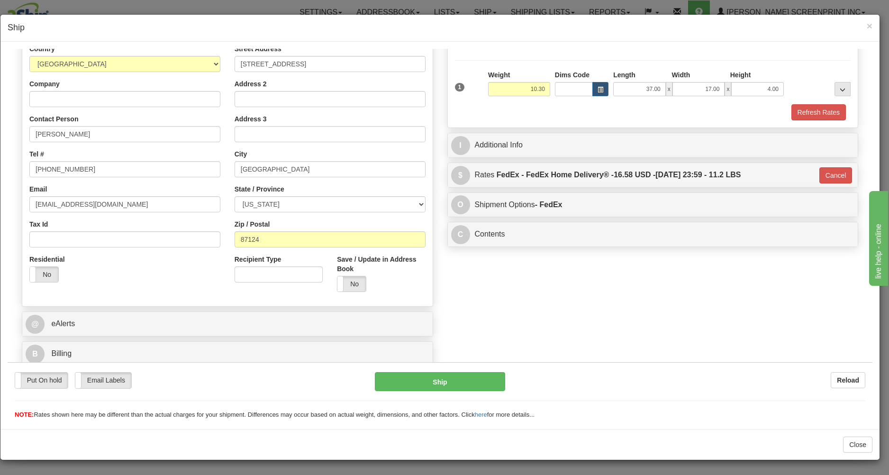
scroll to position [134, 0]
click at [461, 381] on button "Ship" at bounding box center [440, 380] width 130 height 19
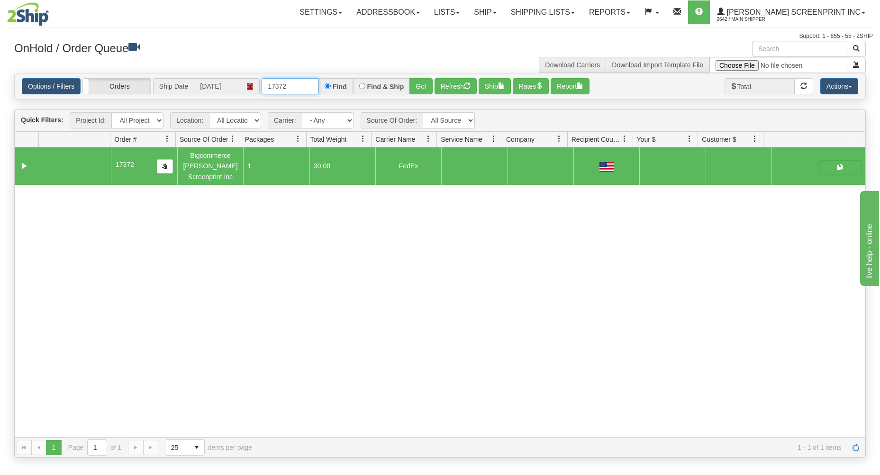
drag, startPoint x: 264, startPoint y: 86, endPoint x: 370, endPoint y: 90, distance: 106.6
click at [370, 90] on div "17372 Find Find & Ship Go!" at bounding box center [346, 86] width 171 height 16
type input "17376"
click at [413, 87] on button "Go!" at bounding box center [420, 86] width 23 height 16
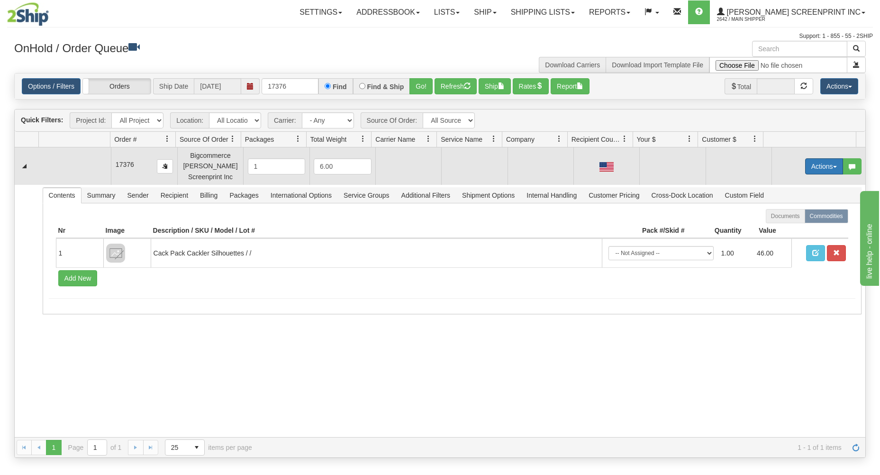
click at [805, 163] on button "Actions" at bounding box center [824, 166] width 38 height 16
click at [789, 182] on link "Open" at bounding box center [804, 184] width 76 height 12
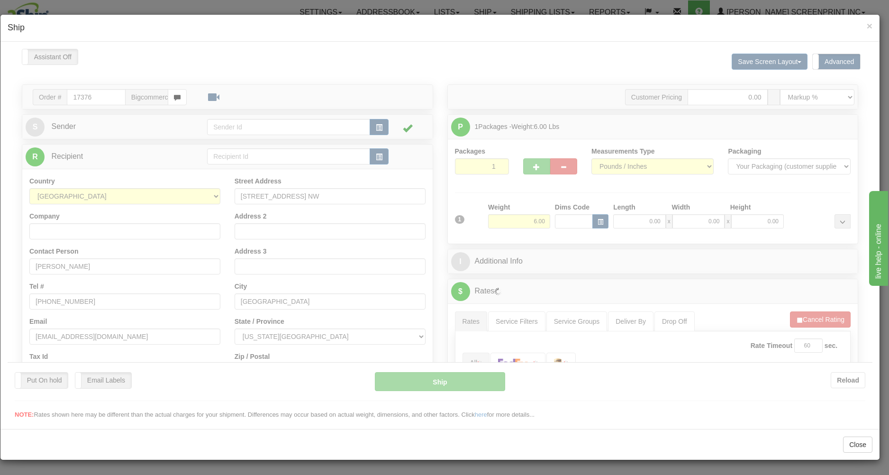
scroll to position [0, 0]
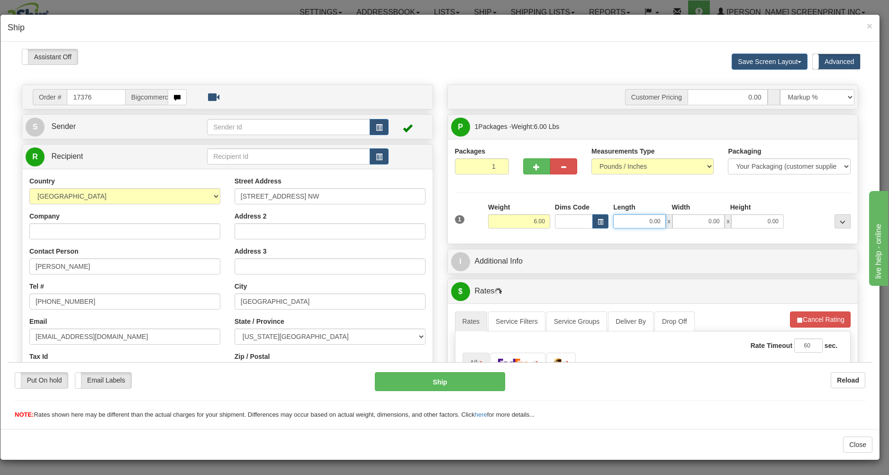
click at [627, 223] on input "0.00" at bounding box center [639, 221] width 53 height 14
type input "4.35"
type input "26.00"
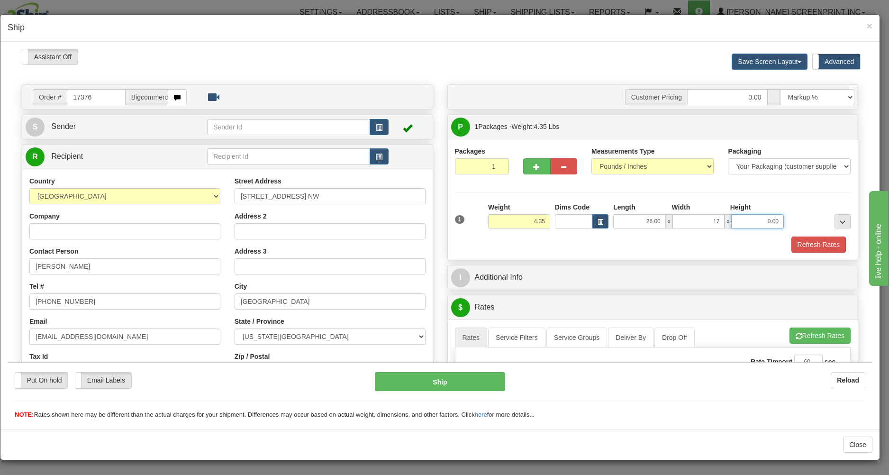
type input "17.00"
type input "4.00"
click at [627, 241] on div "Refresh Rates" at bounding box center [652, 244] width 401 height 16
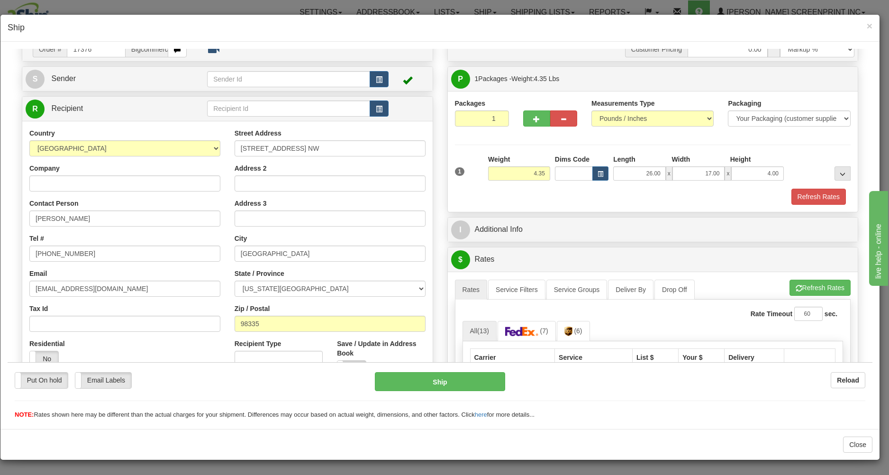
scroll to position [152, 0]
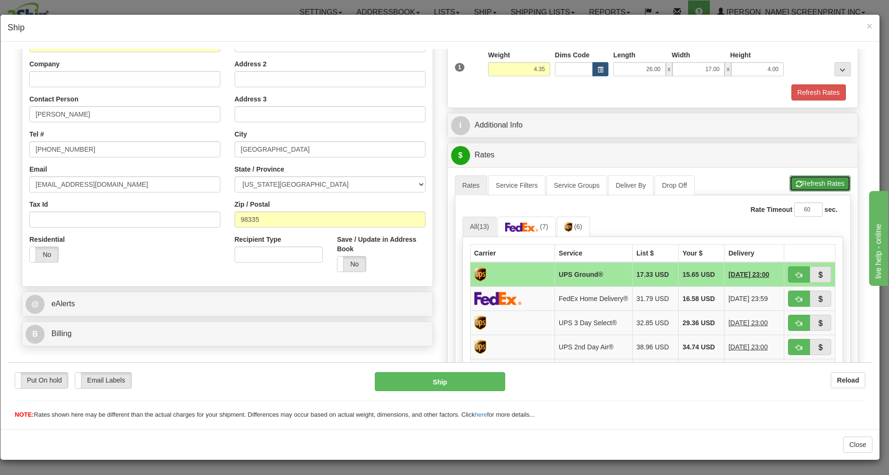
click at [806, 185] on button "Refresh Rates" at bounding box center [819, 183] width 61 height 16
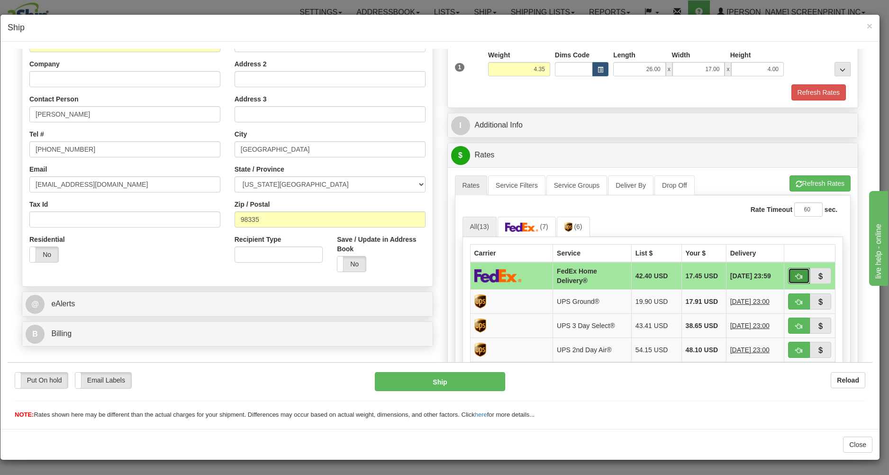
click at [795, 273] on span "button" at bounding box center [798, 276] width 7 height 6
type input "90"
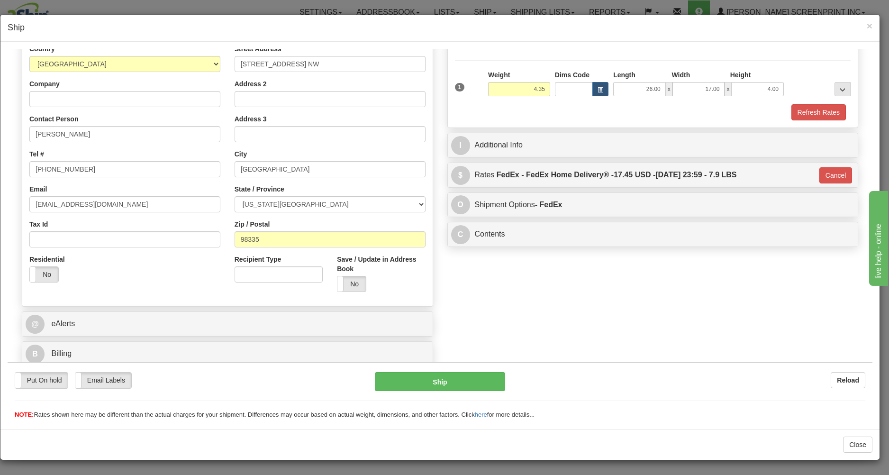
scroll to position [134, 0]
click at [460, 381] on button "Ship" at bounding box center [440, 380] width 130 height 19
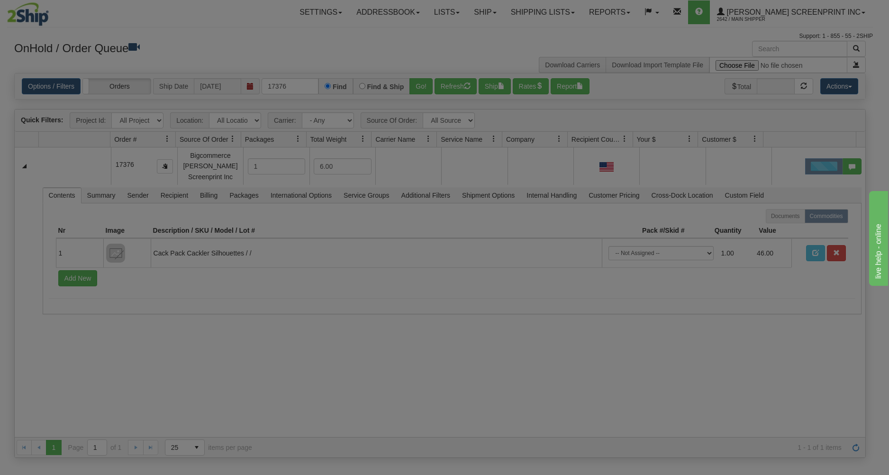
scroll to position [0, 0]
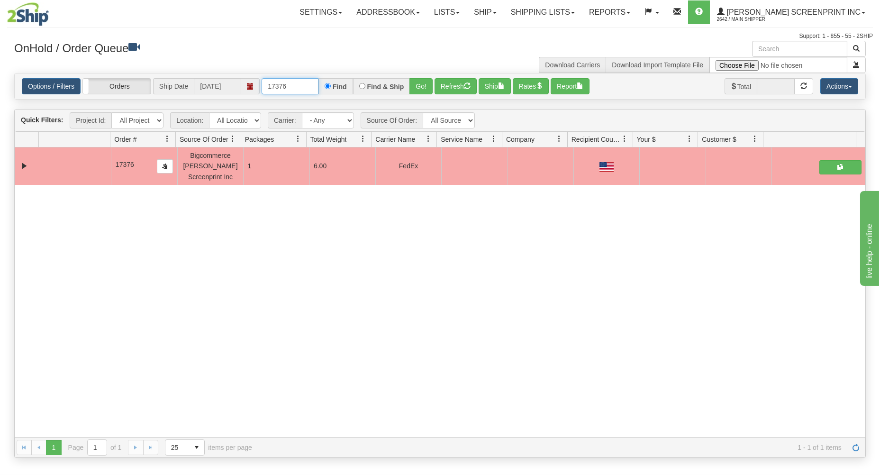
drag, startPoint x: 265, startPoint y: 85, endPoint x: 337, endPoint y: 80, distance: 72.7
click at [337, 80] on div "17376 Find Find & Ship Go!" at bounding box center [346, 86] width 171 height 16
type input "17378"
click at [418, 81] on button "Go!" at bounding box center [420, 86] width 23 height 16
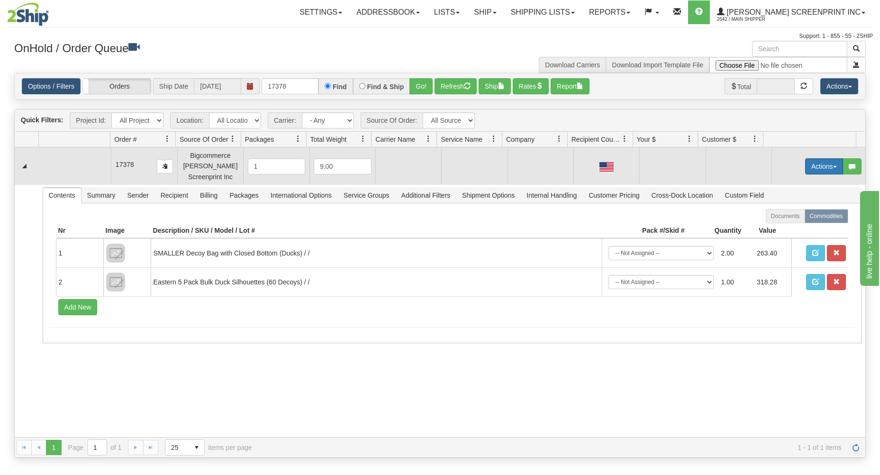
click at [822, 161] on button "Actions" at bounding box center [824, 166] width 38 height 16
click at [812, 183] on link "Open" at bounding box center [804, 184] width 76 height 12
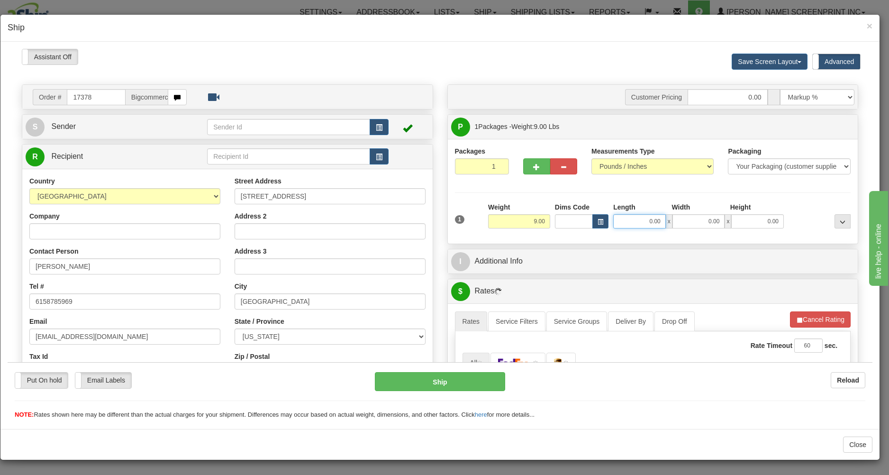
click at [630, 220] on input "0.00" at bounding box center [639, 221] width 53 height 14
type input "23.70"
type input "26.00"
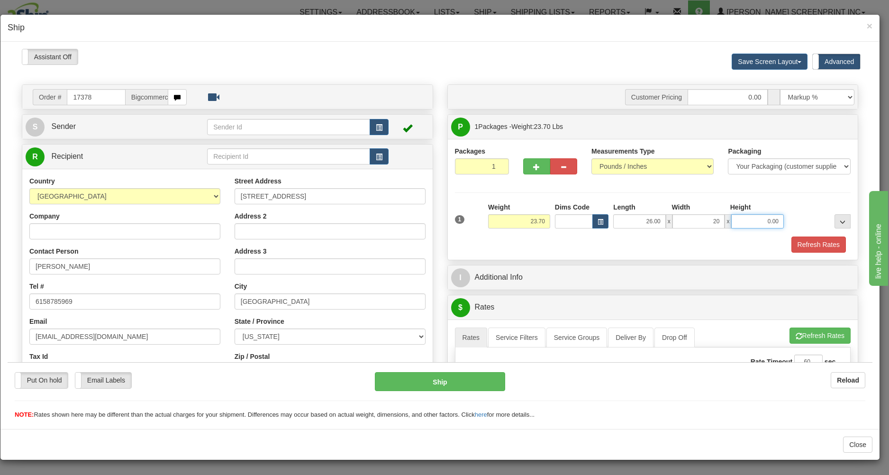
type input "20.00"
type input "23.60"
type input "8"
type input "23.70"
type input "8.00"
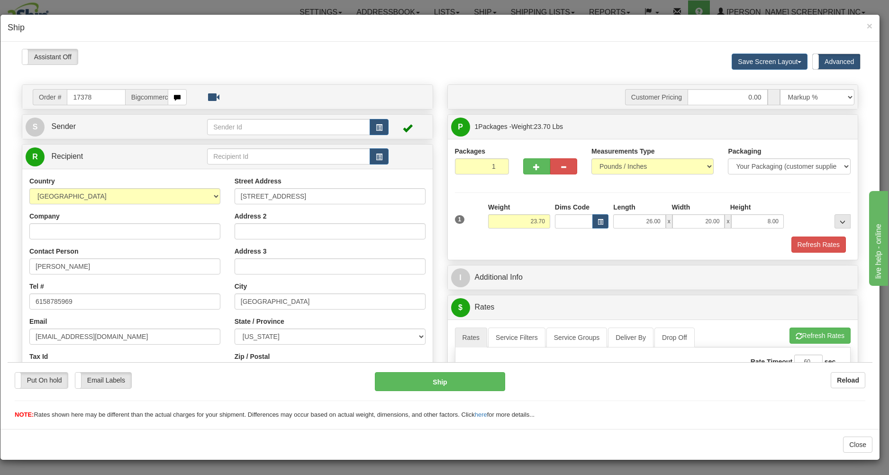
click at [582, 243] on div "Refresh Rates" at bounding box center [652, 244] width 401 height 16
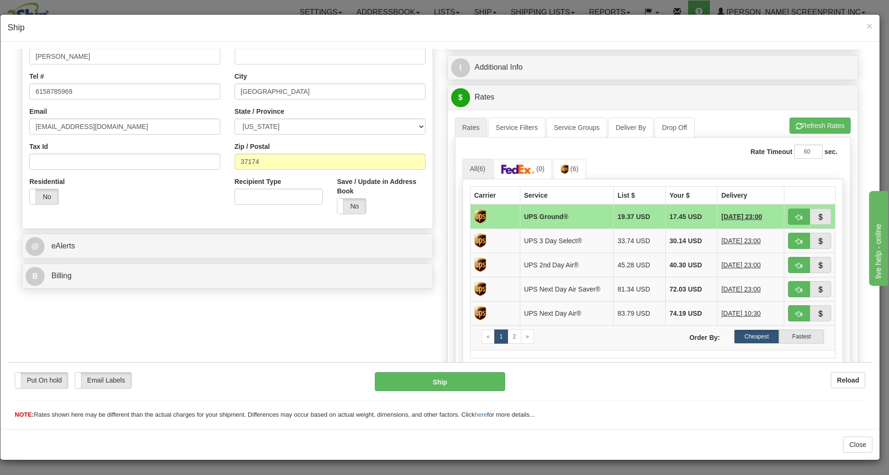
scroll to position [203, 0]
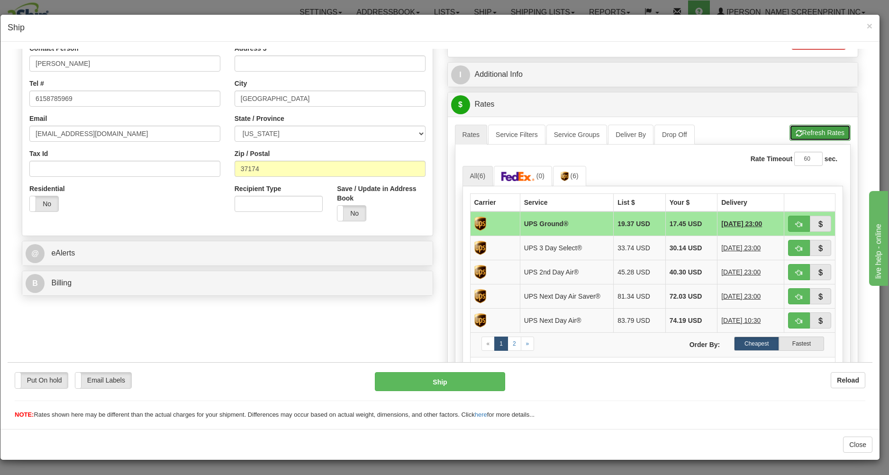
click at [799, 132] on button "Refresh Rates" at bounding box center [819, 132] width 61 height 16
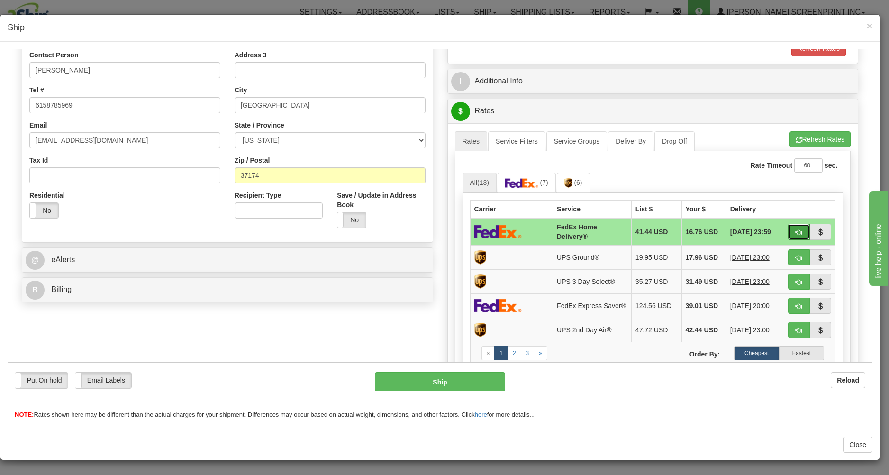
click at [793, 227] on button "button" at bounding box center [799, 231] width 22 height 16
type input "90"
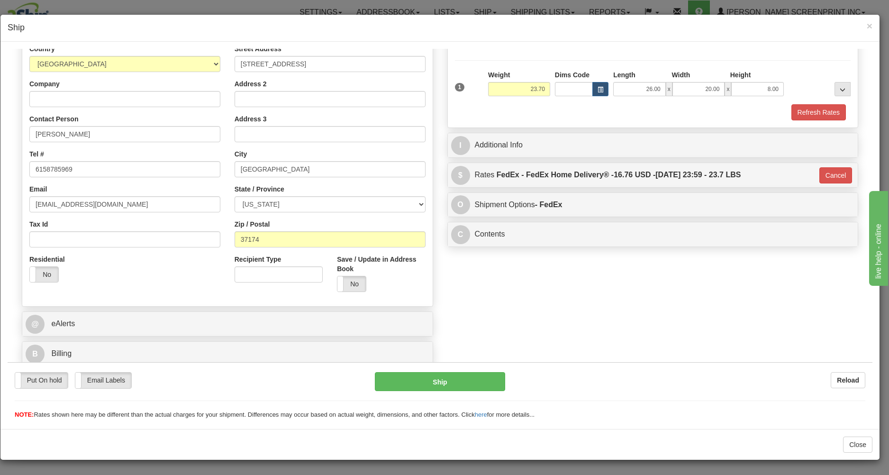
scroll to position [134, 0]
click at [467, 377] on button "Ship" at bounding box center [440, 380] width 130 height 19
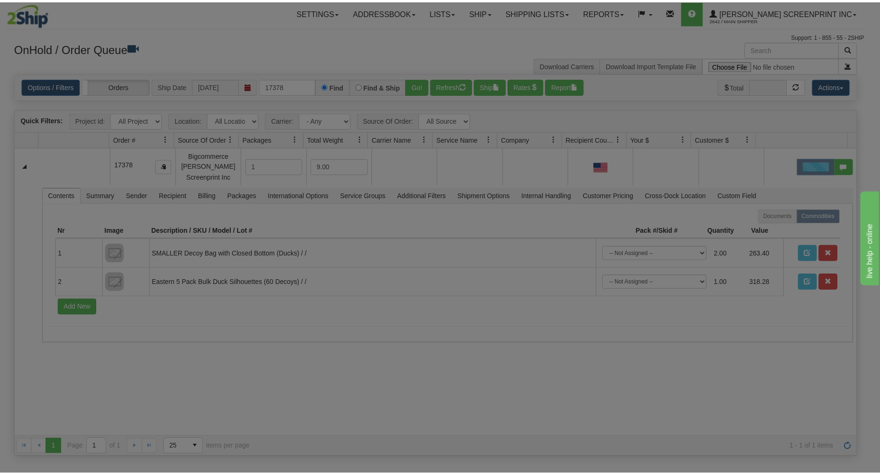
scroll to position [0, 0]
